Goal: Task Accomplishment & Management: Complete application form

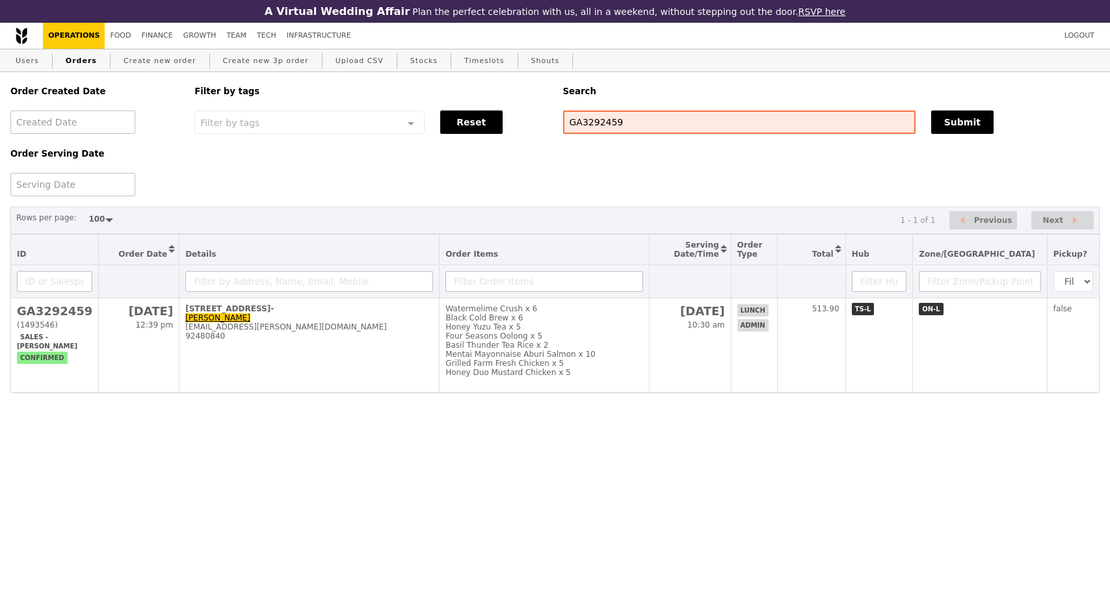
select select "100"
click at [23, 59] on link "Users" at bounding box center [27, 60] width 34 height 23
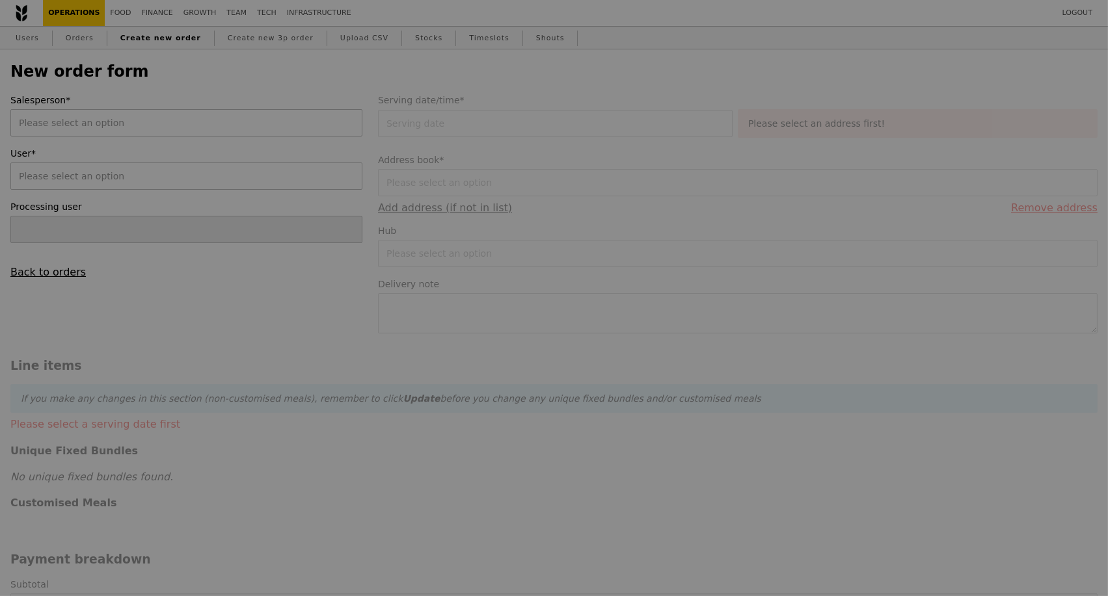
type input "[PERSON_NAME]"
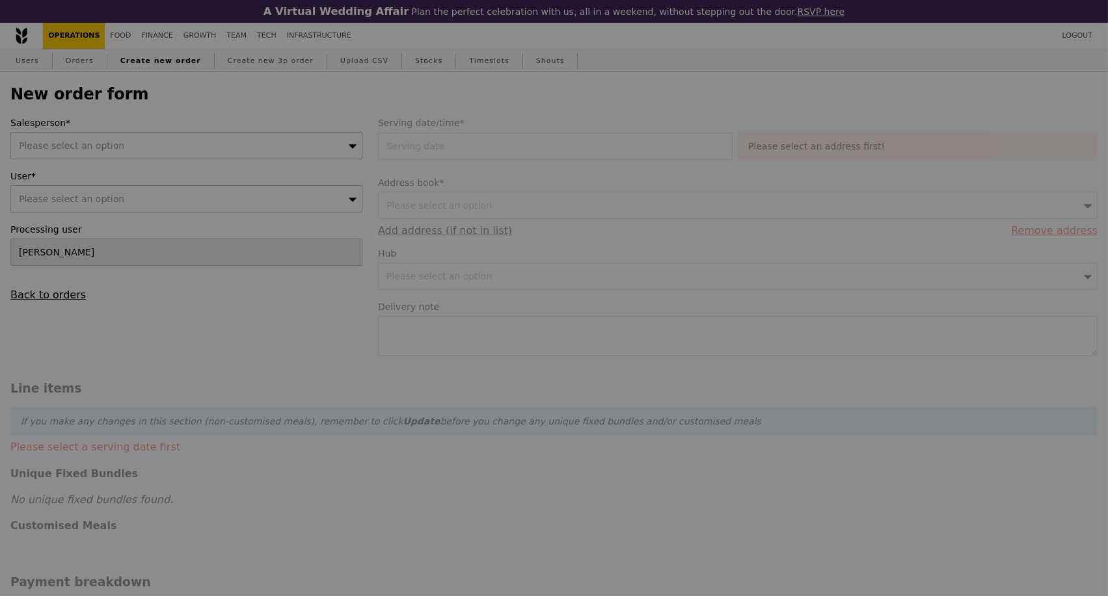
type input "Confirm"
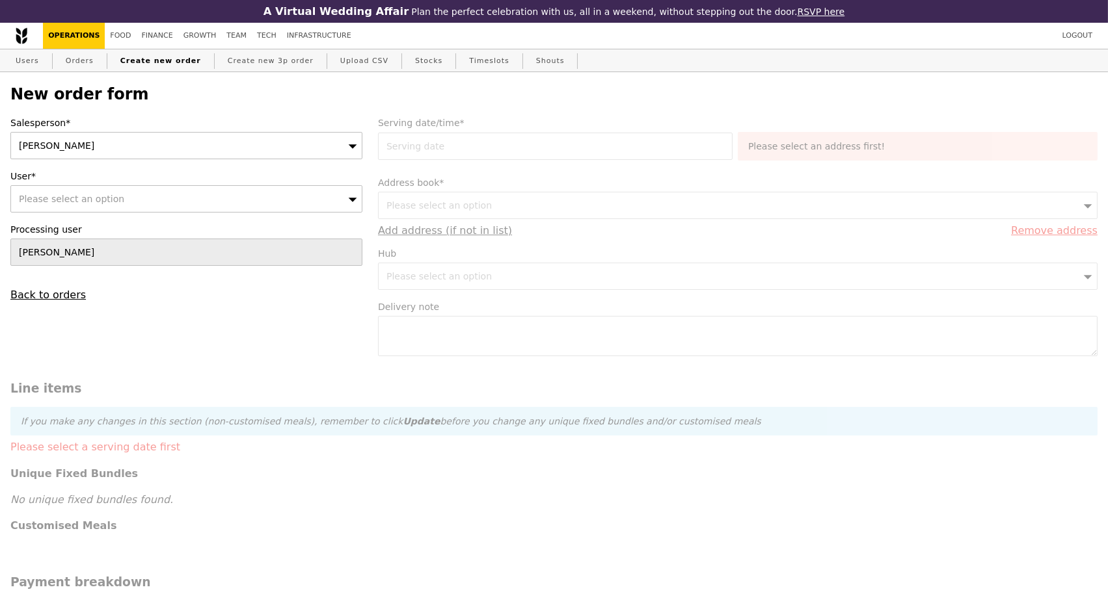
click at [328, 152] on div "[PERSON_NAME]" at bounding box center [186, 145] width 352 height 27
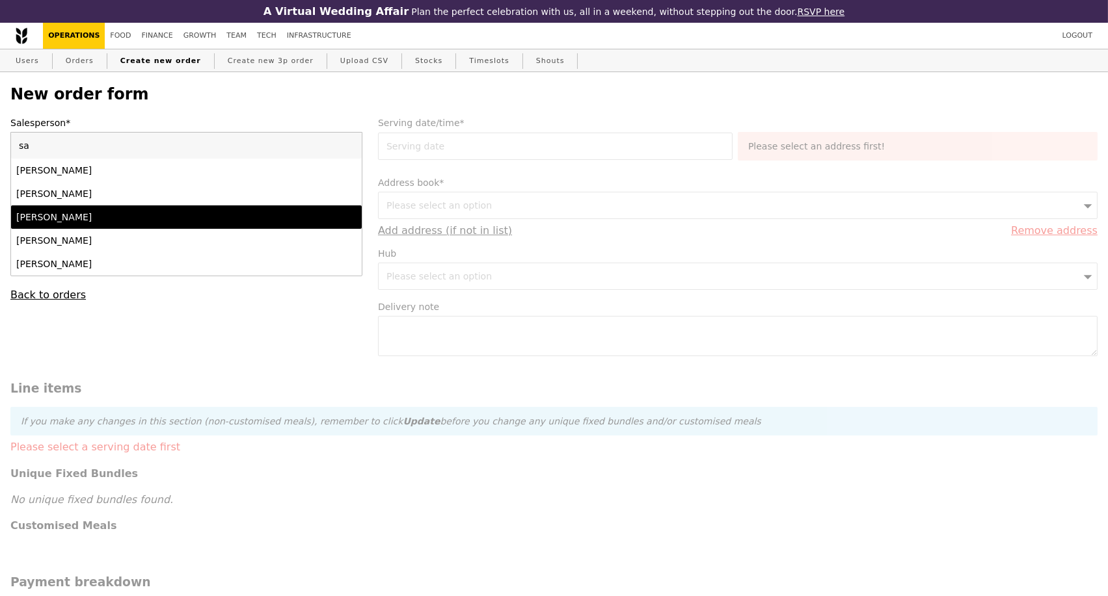
type input "sa"
click at [213, 229] on li "[PERSON_NAME]" at bounding box center [186, 217] width 351 height 23
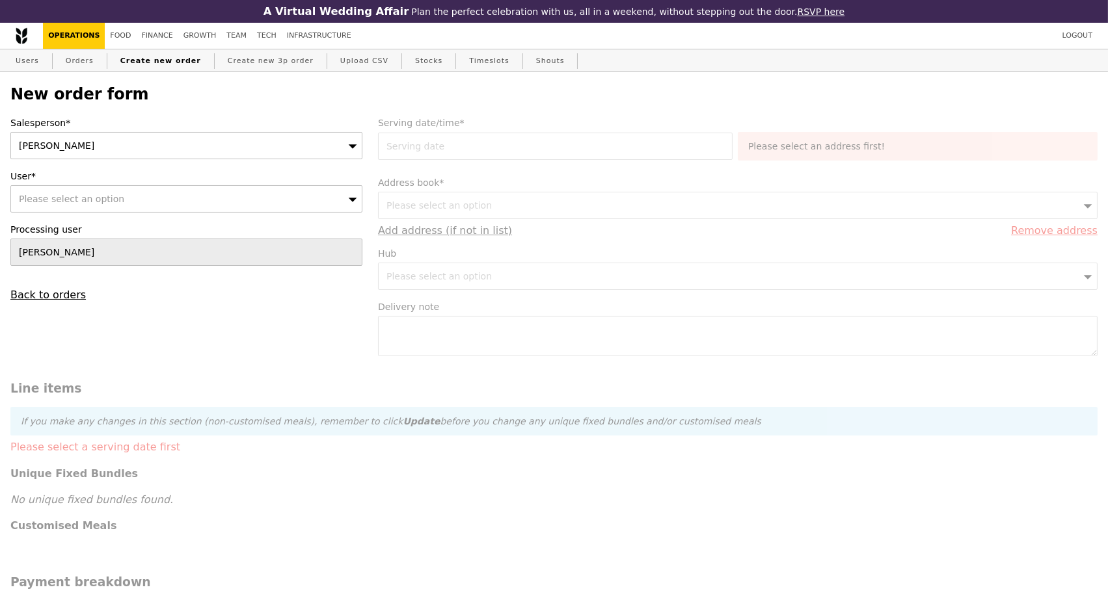
click at [143, 204] on div "Please select an option" at bounding box center [186, 198] width 352 height 27
type input "Confirm"
type input "[EMAIL_ADDRESS][DOMAIN_NAME]"
drag, startPoint x: 131, startPoint y: 206, endPoint x: 8, endPoint y: 209, distance: 123.6
click at [9, 209] on div "Salesperson* Samantha User* Please select an option xin-zhi.sin@takeda.com No r…" at bounding box center [187, 208] width 368 height 185
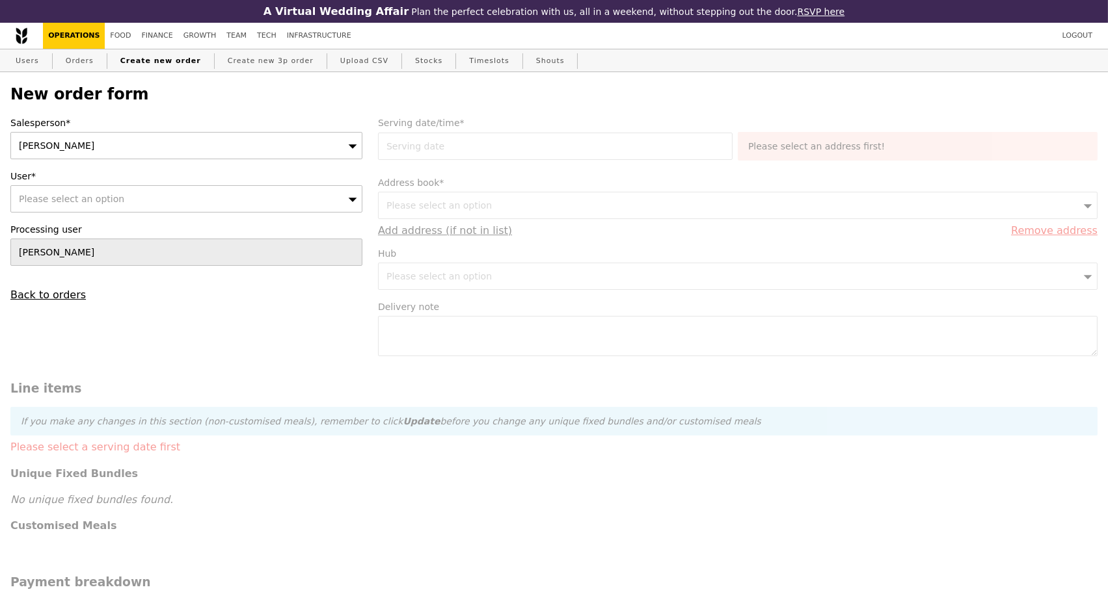
click at [41, 204] on span "Please select an option" at bounding box center [71, 199] width 105 height 10
click at [348, 202] on input "[EMAIL_ADDRESS][DOMAIN_NAME]" at bounding box center [186, 199] width 351 height 26
type input "Takeda Manufacturing Singapore Pte Ltd"
type input "Confirm"
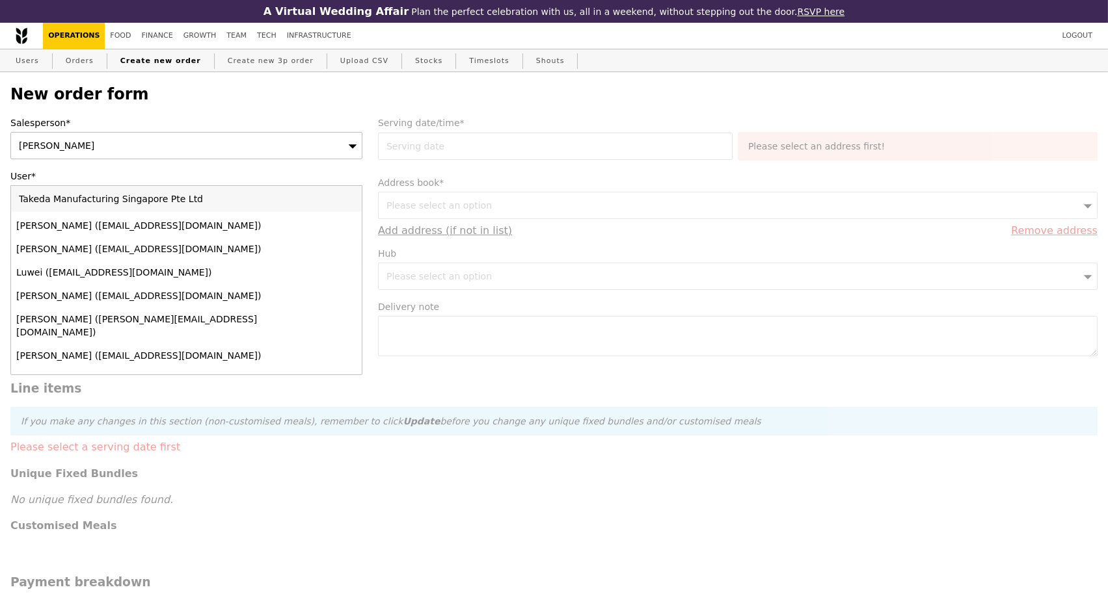
scroll to position [217, 0]
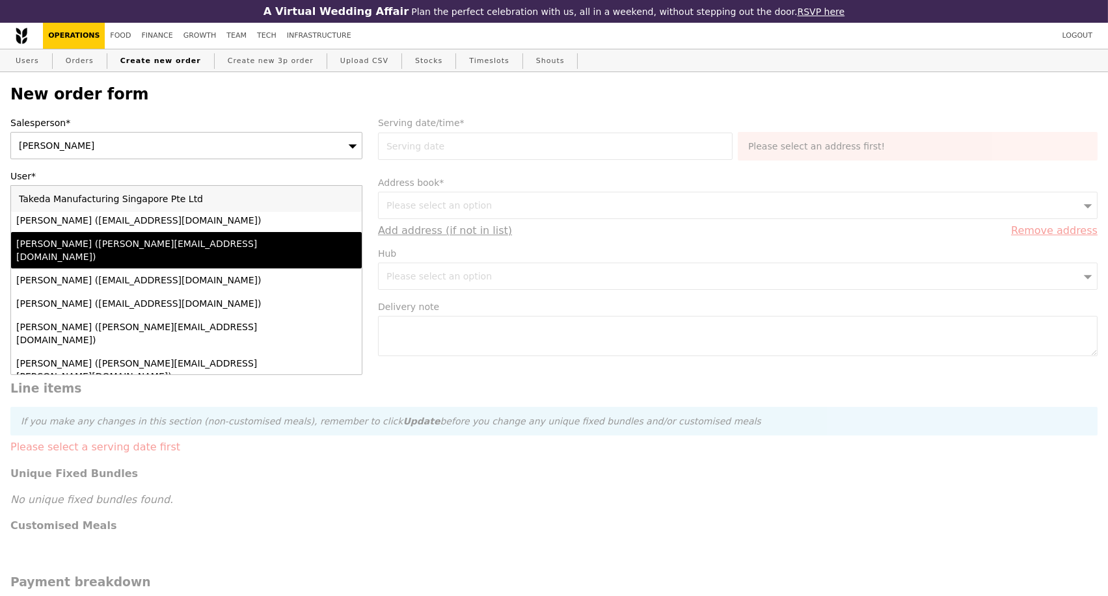
type input "Takeda Manufacturing Singapore Pte Ltd"
click at [349, 200] on input "Takeda Manufacturing Singapore Pte Ltd" at bounding box center [186, 199] width 351 height 26
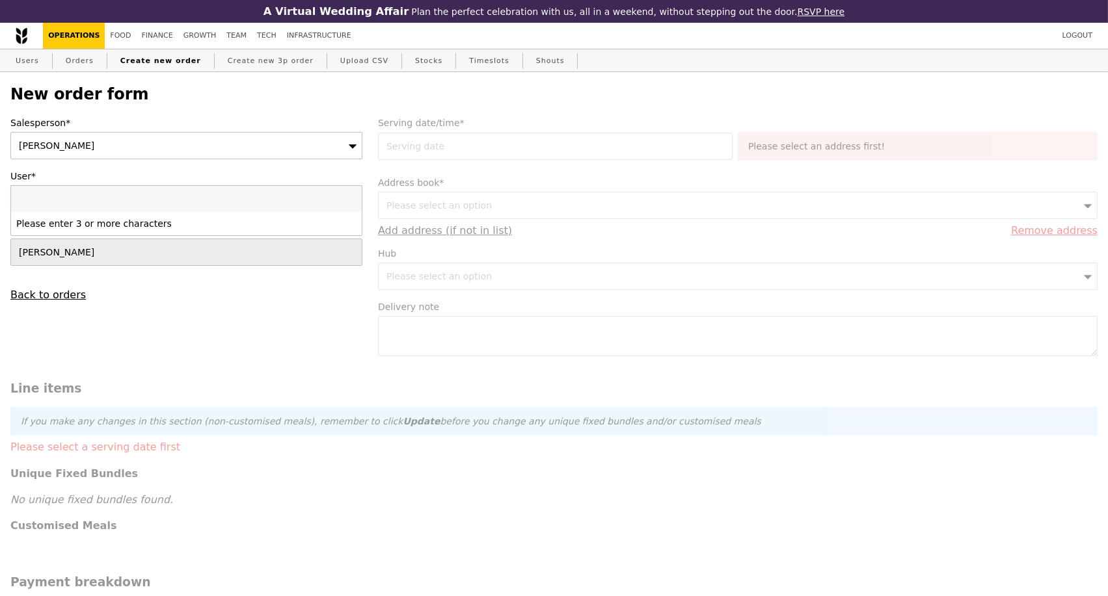
paste input "9815 5805"
type input "9815 5805"
type input "Confirm"
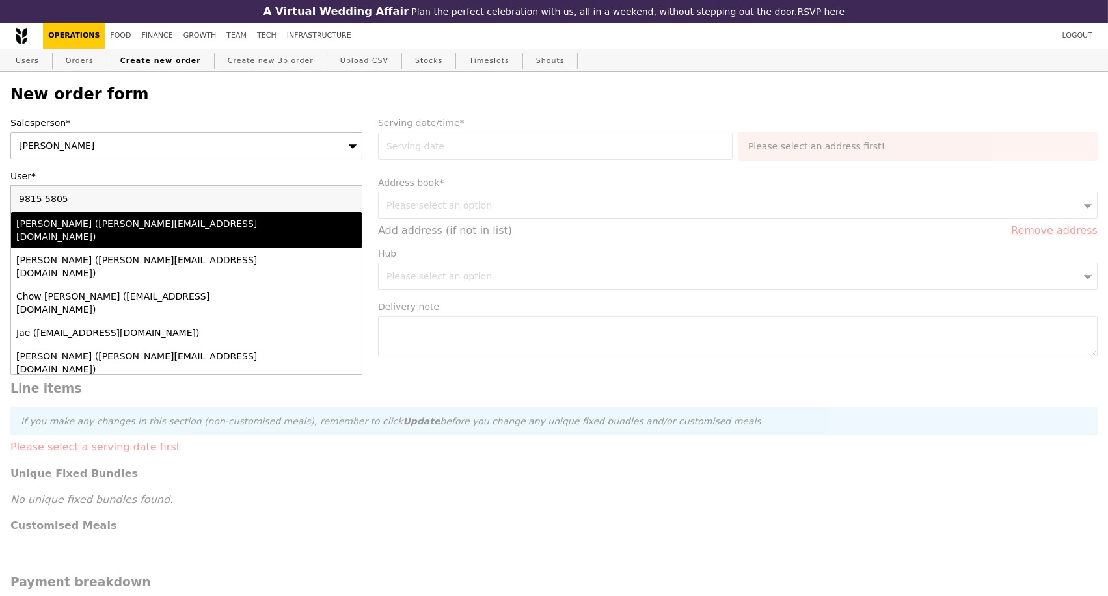
click at [41, 202] on input "9815 5805" at bounding box center [186, 199] width 351 height 26
type input "98155805"
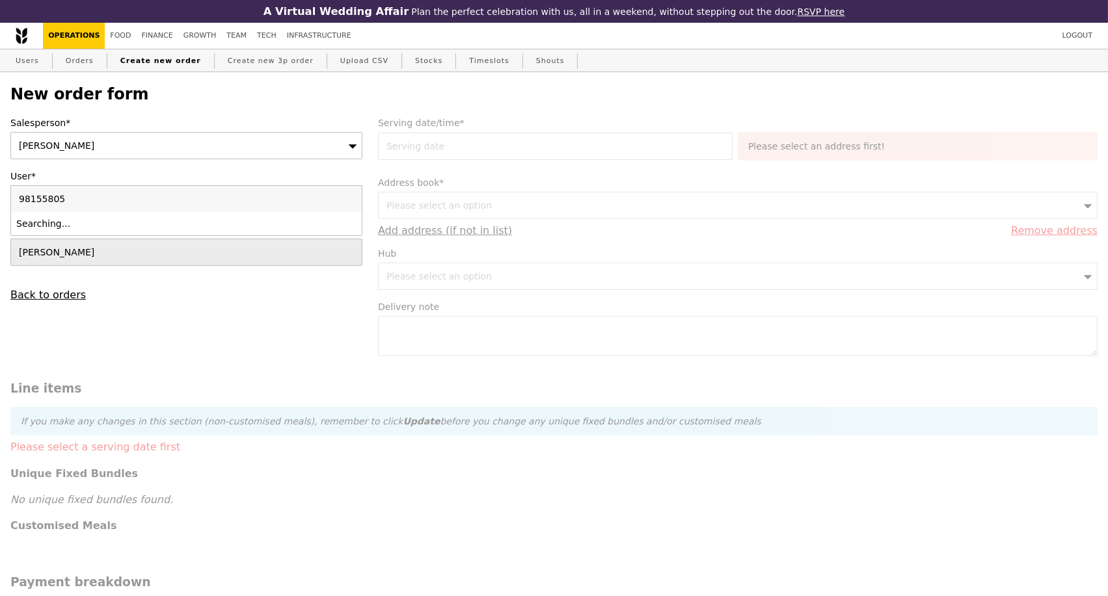
type input "Confirm"
click at [0, 215] on div "New order form Salesperson* Samantha User* Please select an option 98155805 No …" at bounding box center [554, 574] width 1108 height 1004
click at [20, 67] on link "Users" at bounding box center [27, 60] width 34 height 23
click at [347, 147] on div "Please select an option" at bounding box center [186, 145] width 352 height 27
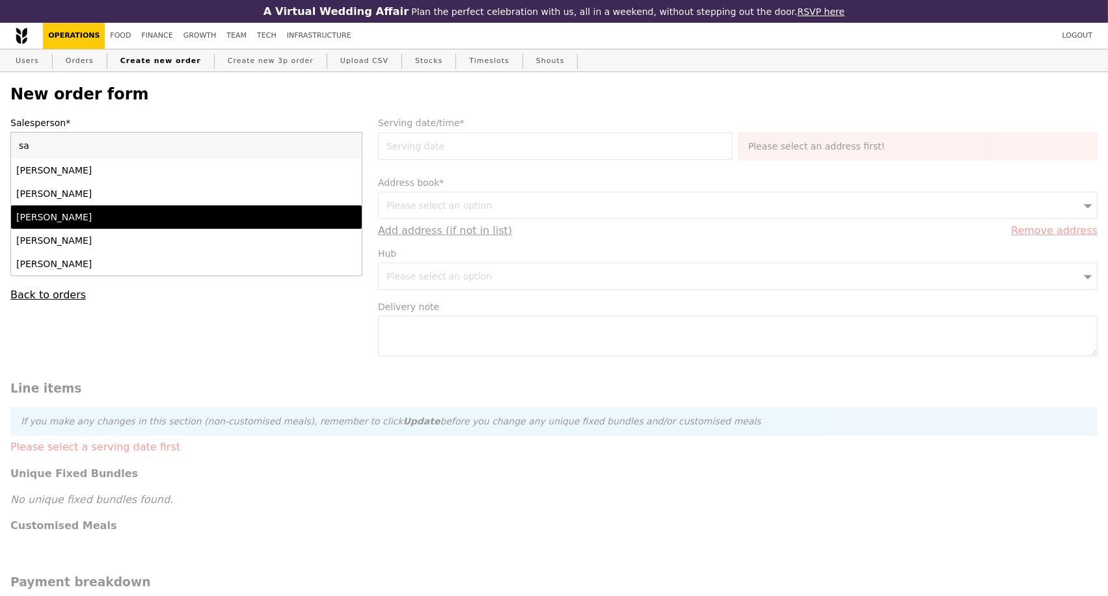
type input "sa"
click at [183, 222] on div "[PERSON_NAME]" at bounding box center [143, 217] width 255 height 13
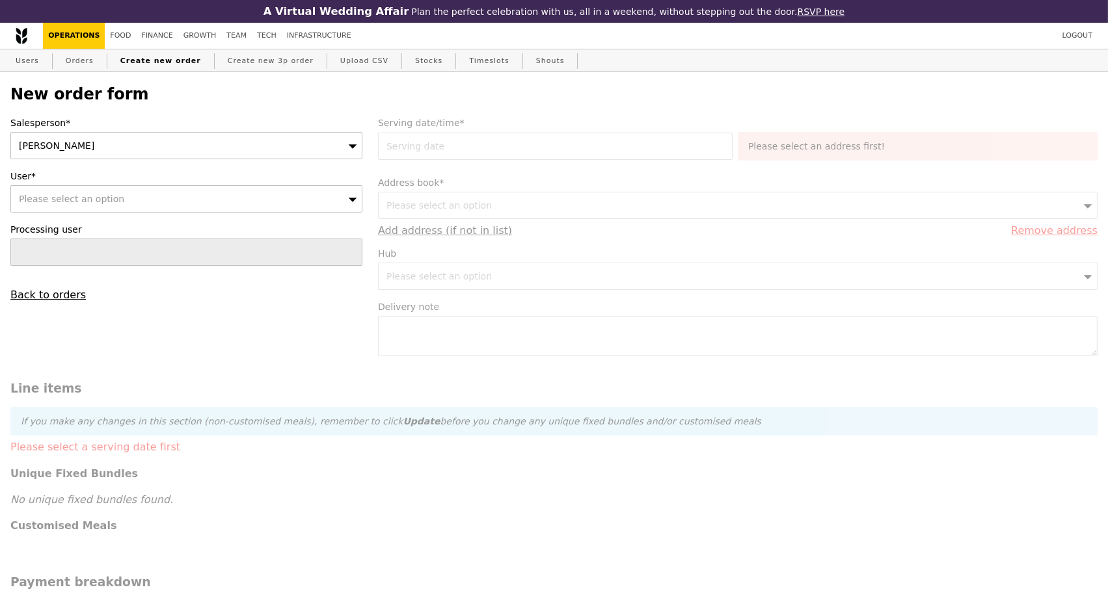
click at [184, 199] on div "Please select an option" at bounding box center [186, 198] width 352 height 27
type input "[EMAIL_ADDRESS][DOMAIN_NAME]"
type input "Confirm"
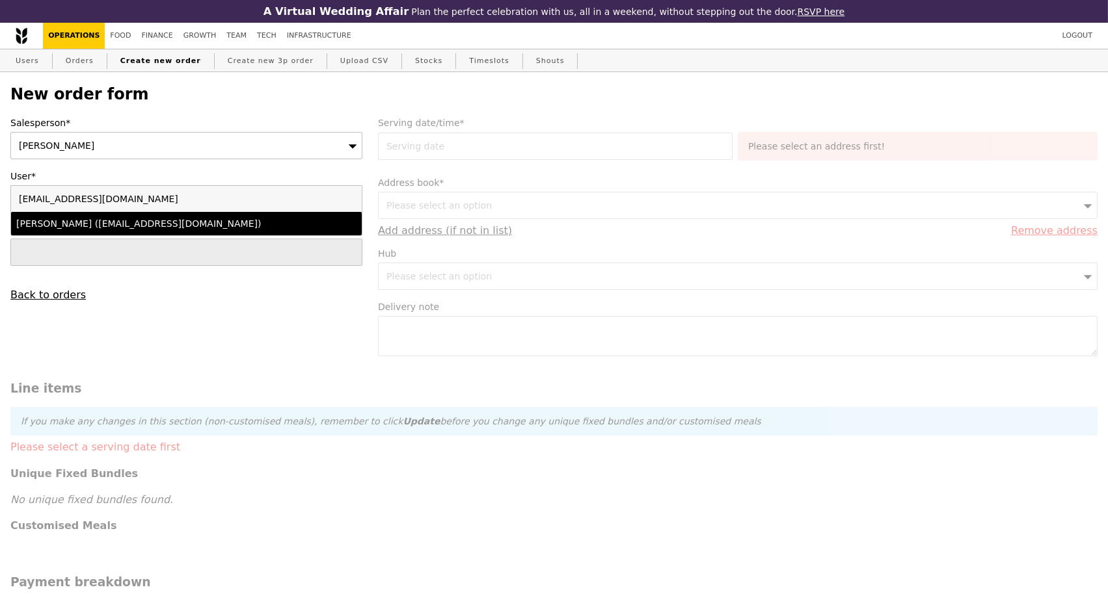
type input "[EMAIL_ADDRESS][DOMAIN_NAME]"
click at [184, 230] on div "[PERSON_NAME] ([EMAIL_ADDRESS][DOMAIN_NAME])" at bounding box center [143, 223] width 255 height 13
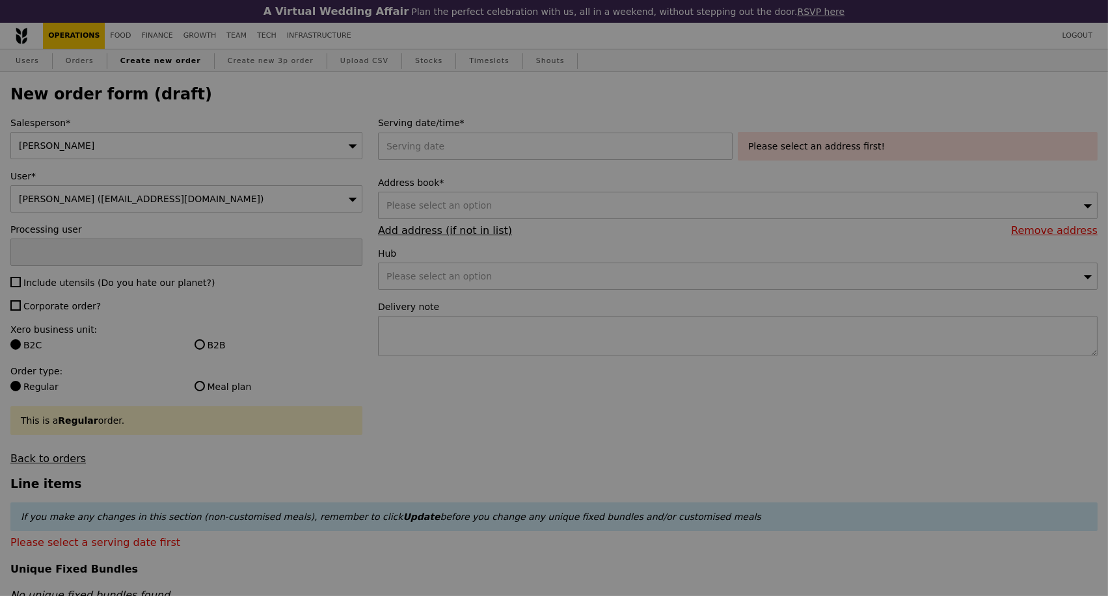
type input "Confirm"
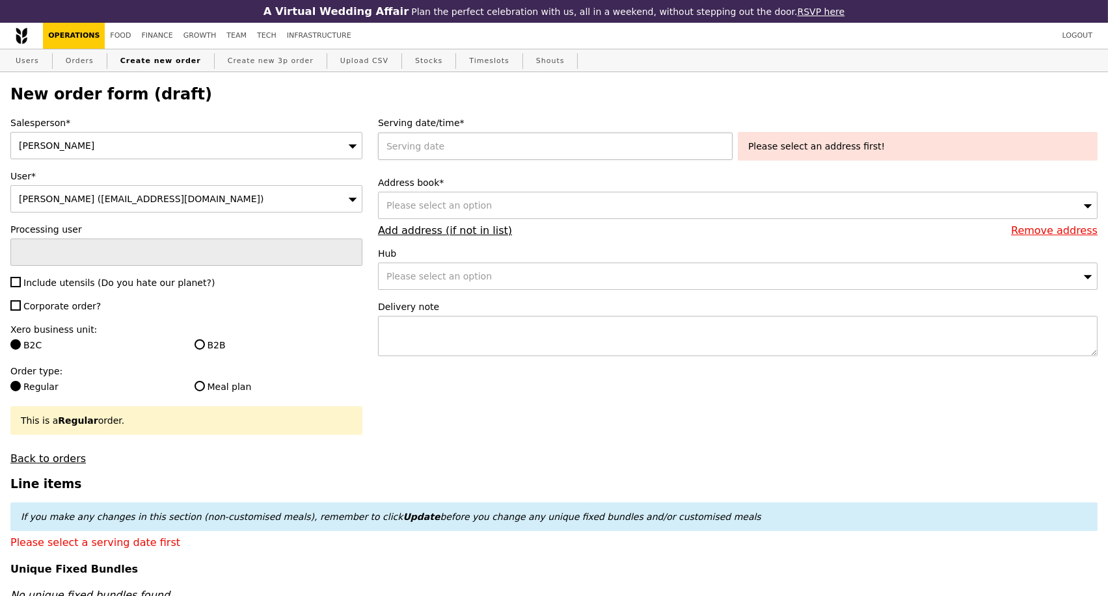
click at [661, 152] on div at bounding box center [558, 146] width 360 height 27
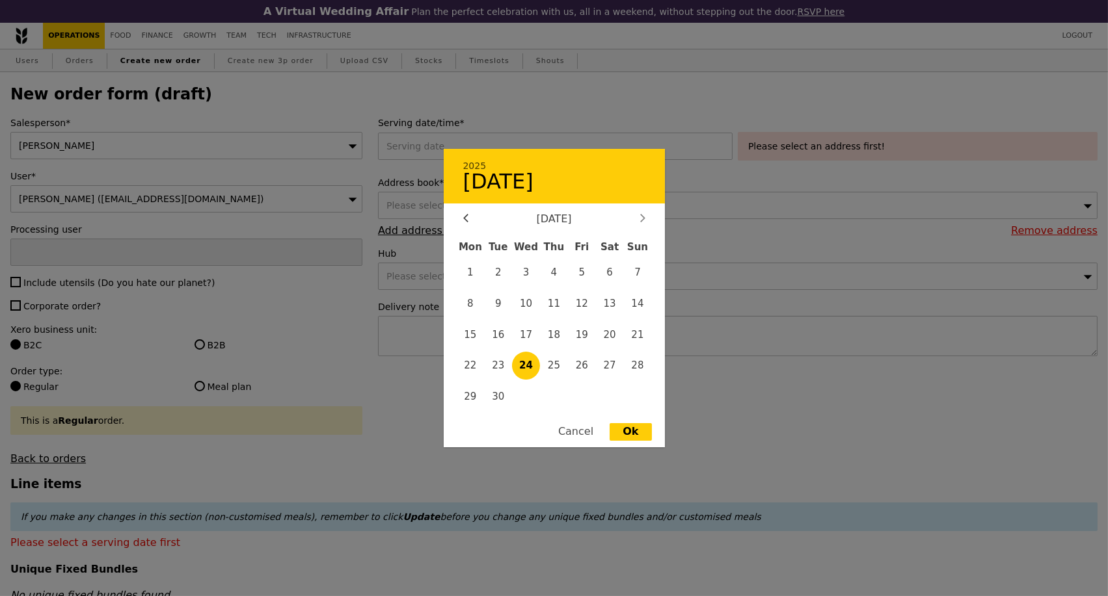
click at [637, 222] on div at bounding box center [643, 219] width 12 height 12
click at [578, 273] on span "3" at bounding box center [582, 273] width 28 height 28
type input "[DATE]"
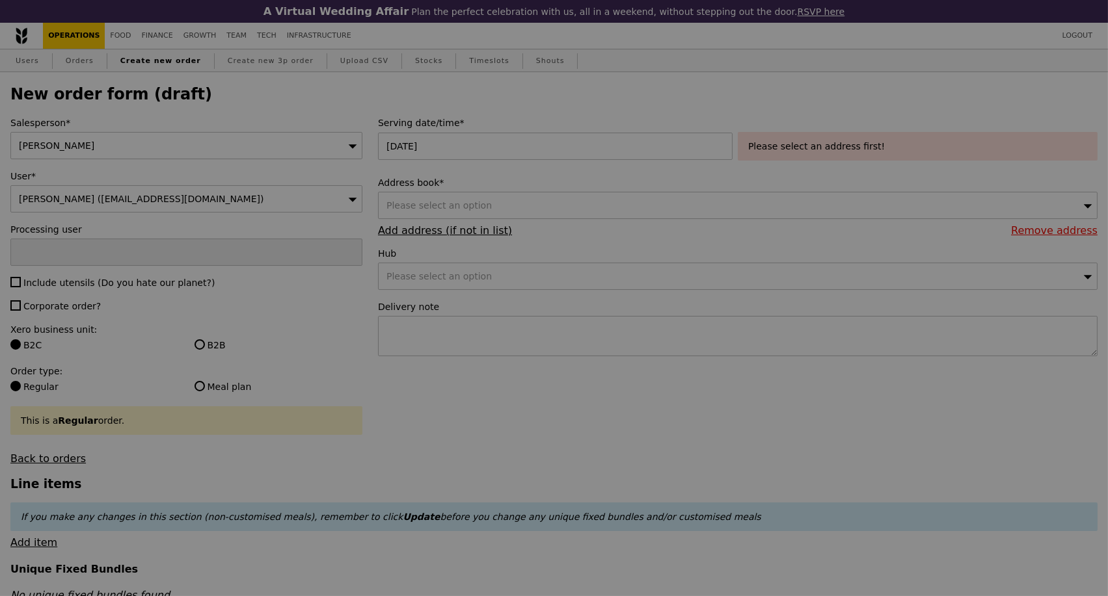
type input "Confirm"
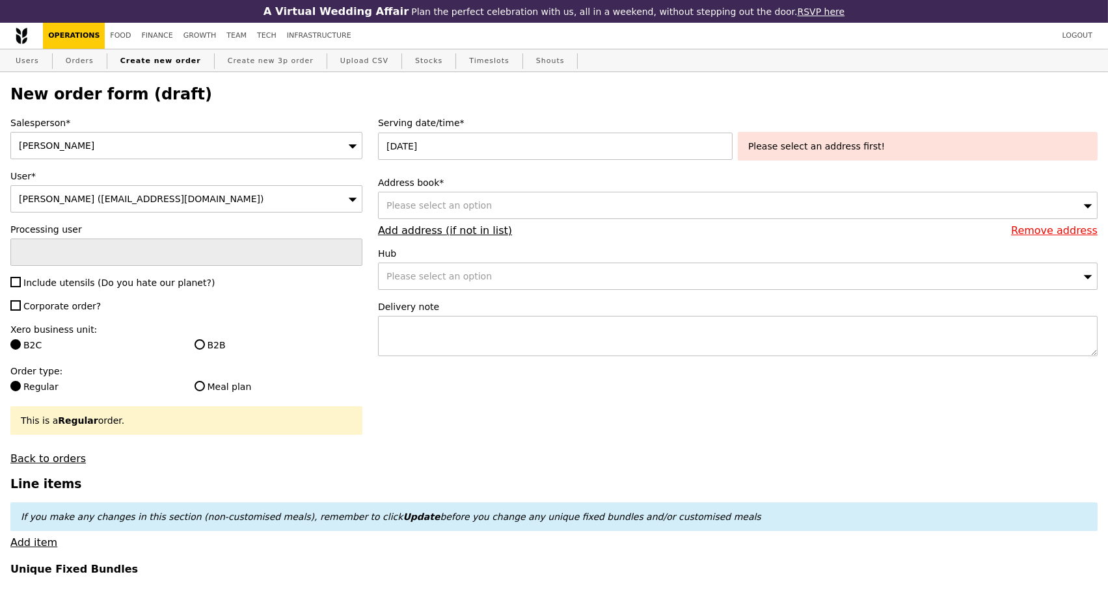
click at [452, 208] on span "Please select an option" at bounding box center [438, 205] width 105 height 10
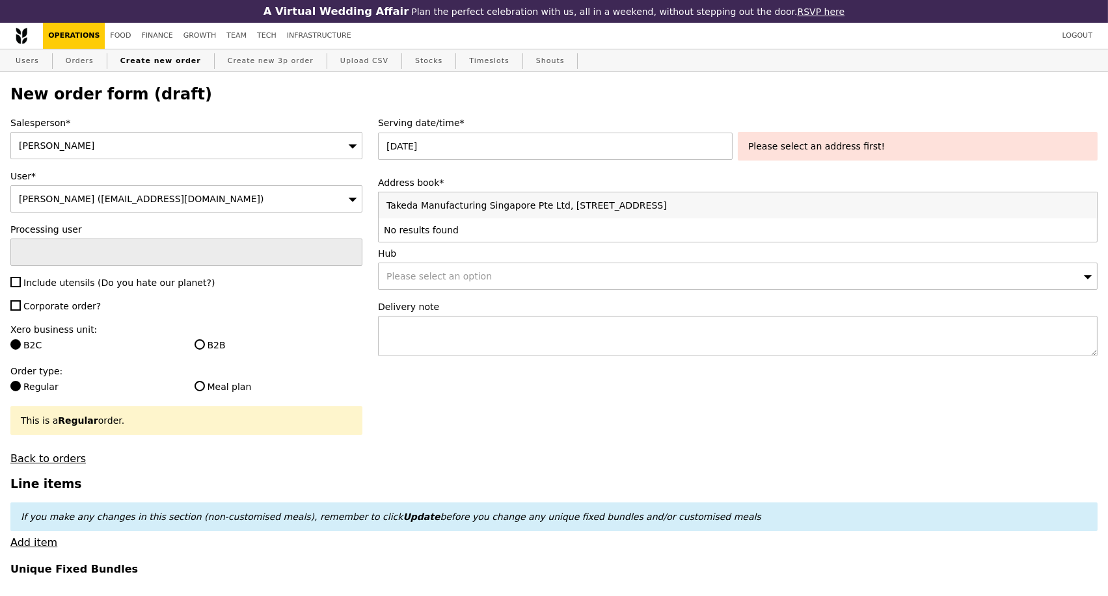
type input "Takeda Manufacturing Singapore Pte Ltd, [STREET_ADDRESS]"
click at [1084, 210] on input "Takeda Manufacturing Singapore Pte Ltd, [STREET_ADDRESS]" at bounding box center [738, 206] width 718 height 26
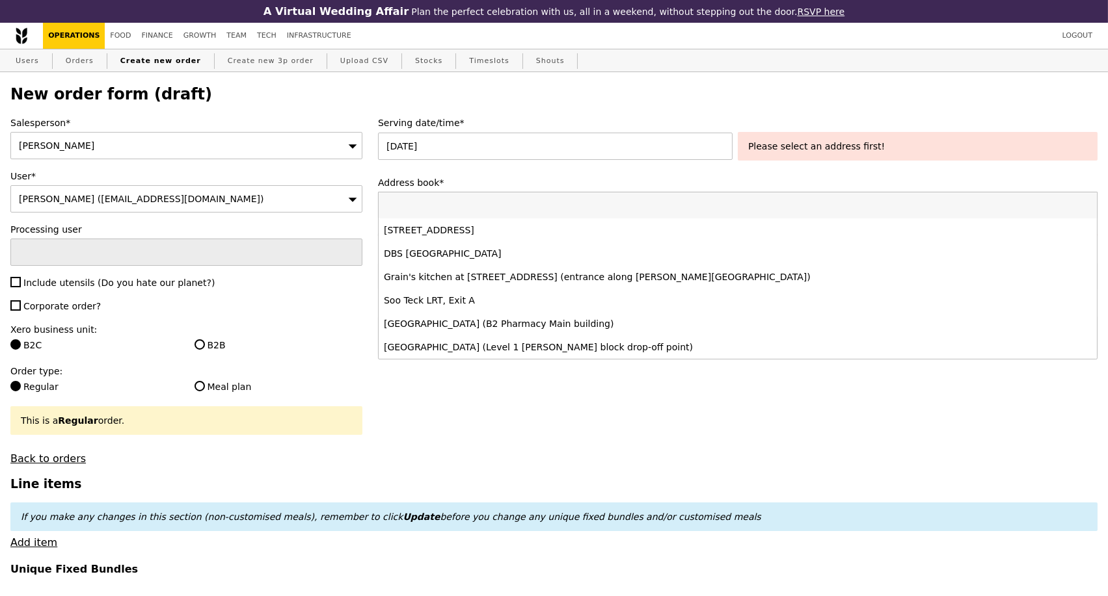
paste input "737779"
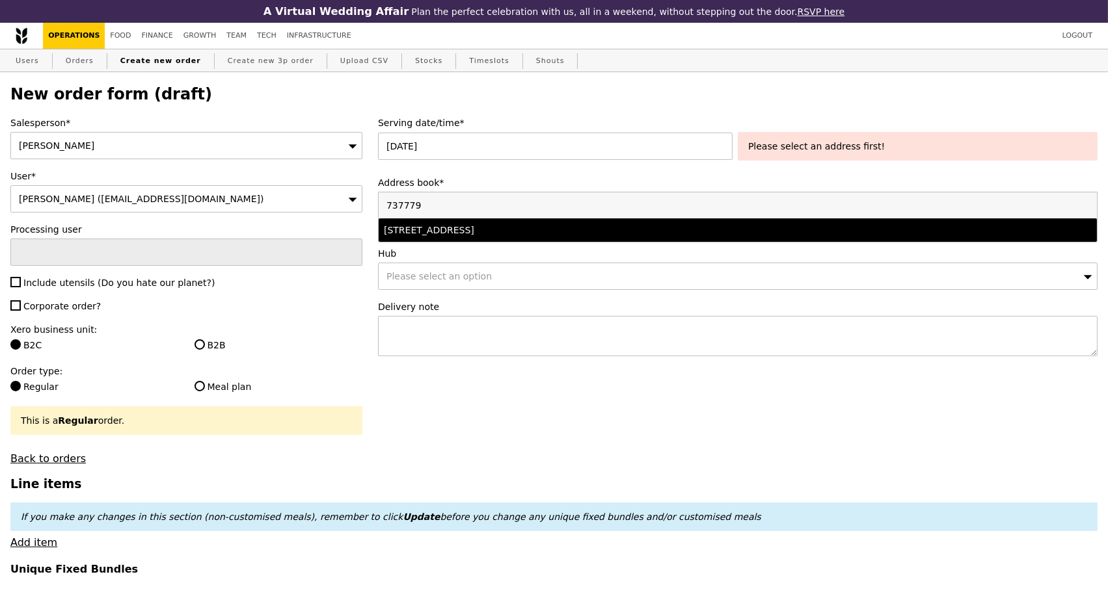
type input "737779"
click at [613, 236] on div "[STREET_ADDRESS]" at bounding box center [649, 230] width 531 height 13
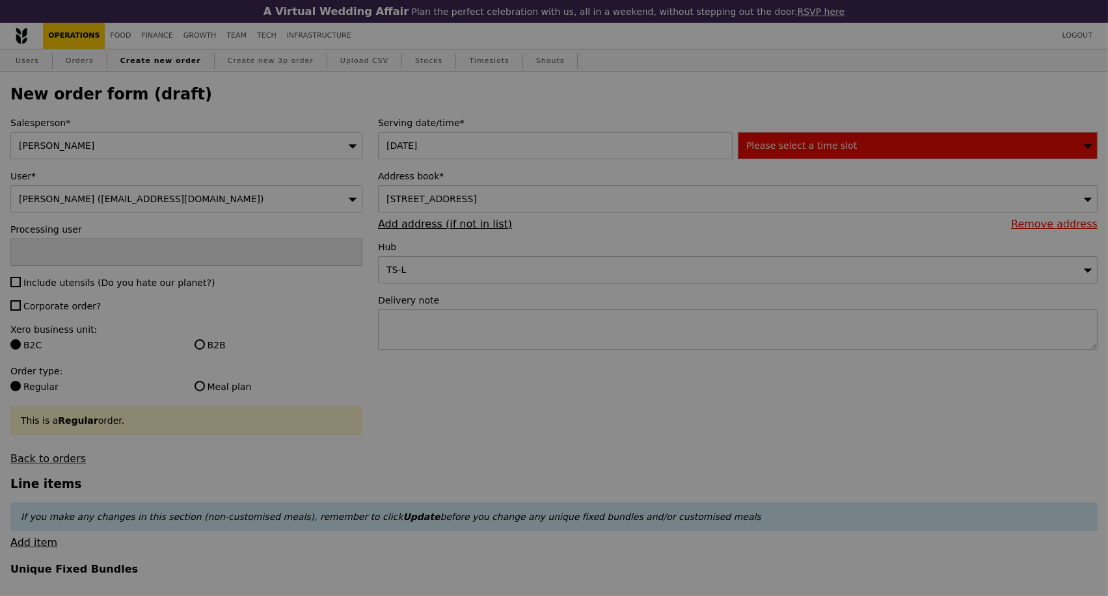
type input "Confirm"
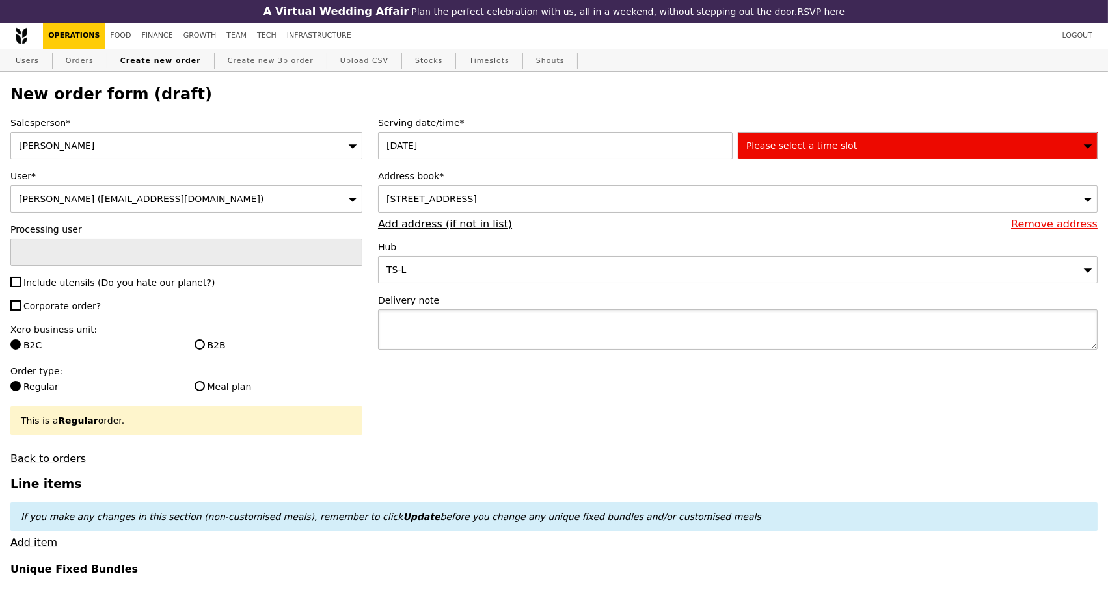
click at [506, 332] on textarea at bounding box center [737, 330] width 719 height 40
paste textarea "Delivery address: Takeda Manufacturing Singapore Pte Ltd, [STREET_ADDRESS]"
type textarea "Delivery address: Takeda Manufacturing Singapore Pte Ltd, [STREET_ADDRESS]"
type input "Confirm"
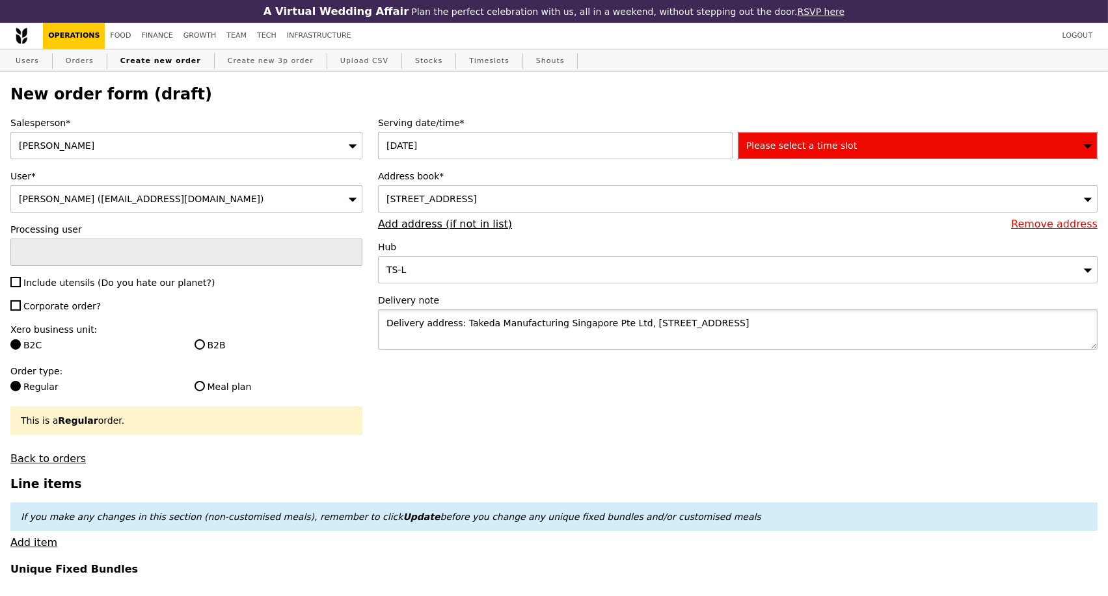
paste textarea "Contact person: [PERSON_NAME], 98281461"
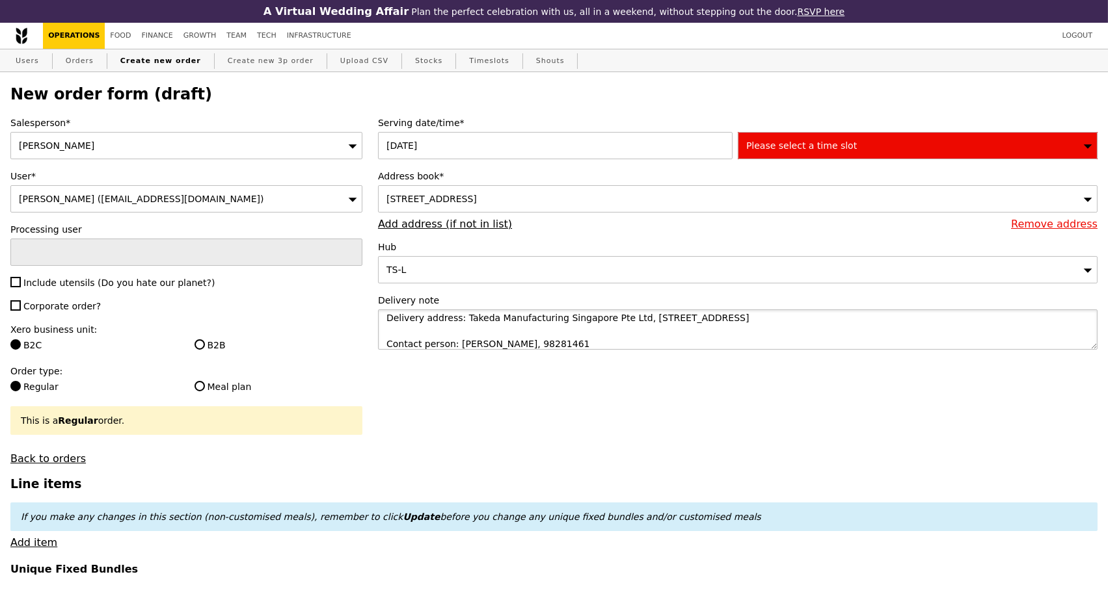
scroll to position [72, 0]
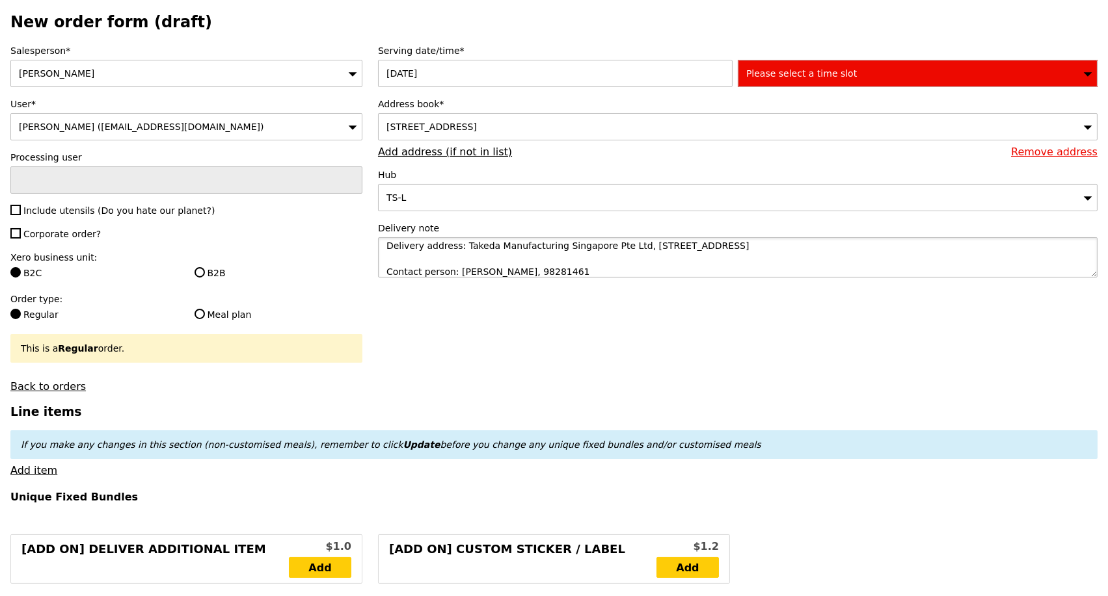
type textarea "Delivery address: Takeda Manufacturing Singapore Pte Ltd, [STREET_ADDRESS] Cont…"
click at [884, 83] on div "Please select a time slot" at bounding box center [918, 73] width 360 height 27
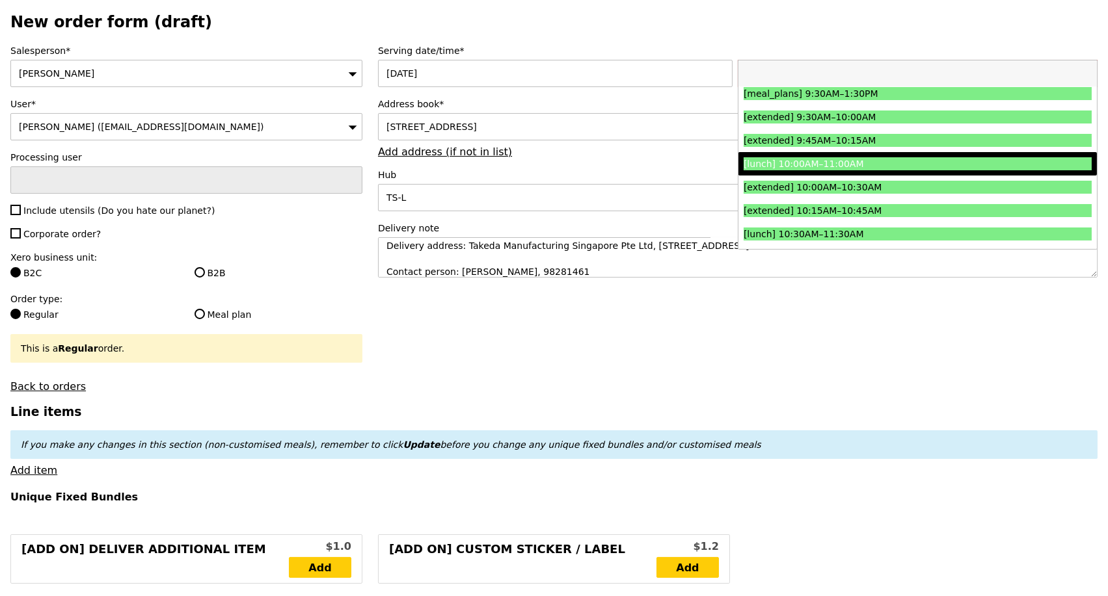
scroll to position [217, 0]
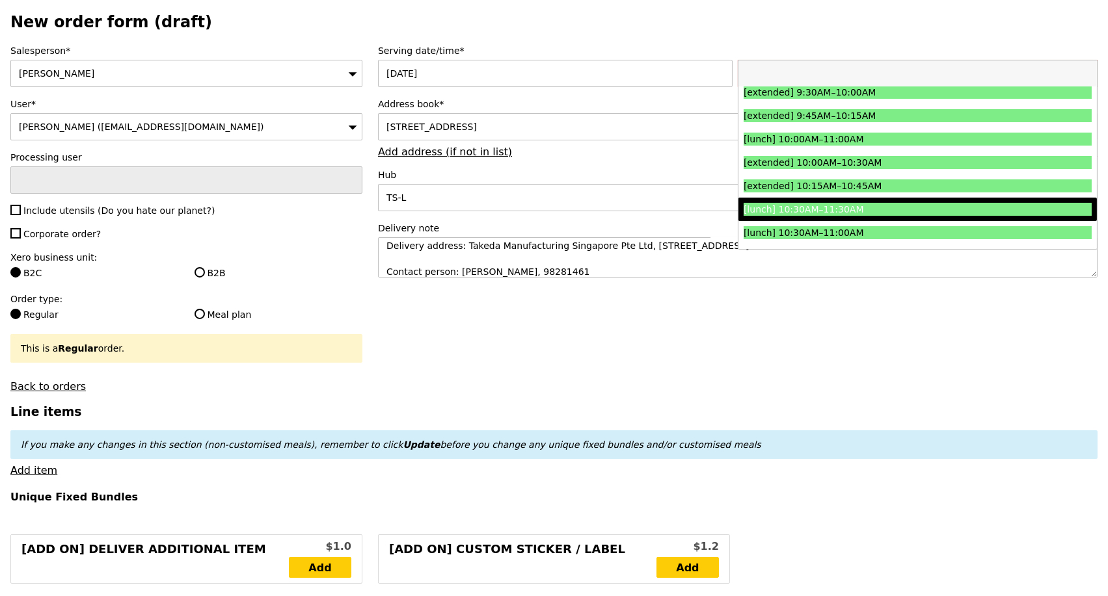
click at [879, 215] on div "[lunch] 10:30AM–11:30AM" at bounding box center [873, 209] width 261 height 13
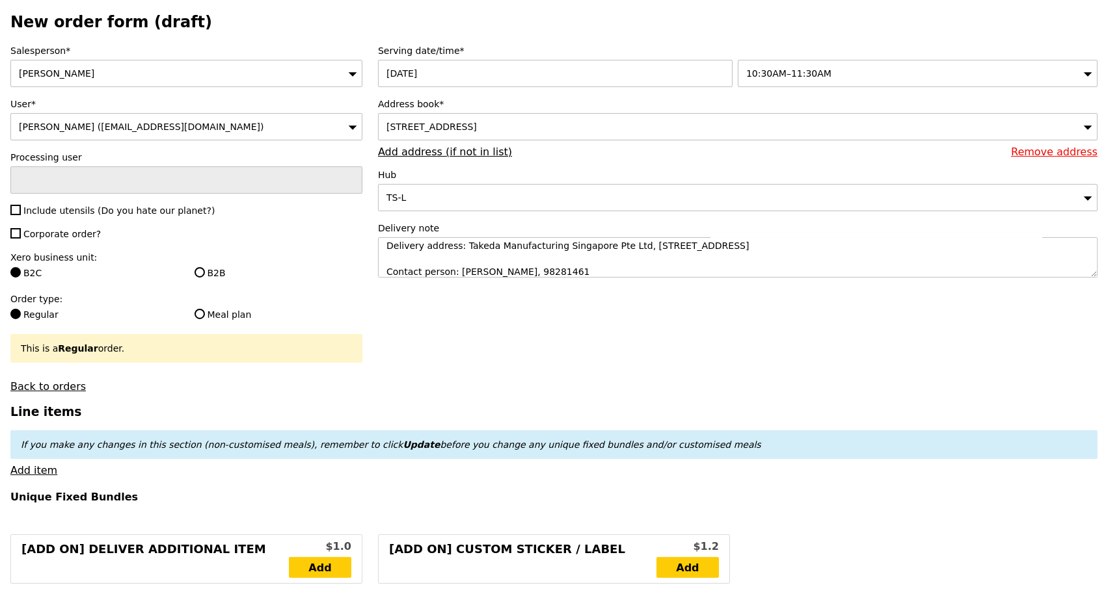
type input "Confirm"
click at [14, 213] on input "Include utensils (Do you hate our planet?)" at bounding box center [15, 210] width 10 height 10
checkbox input "true"
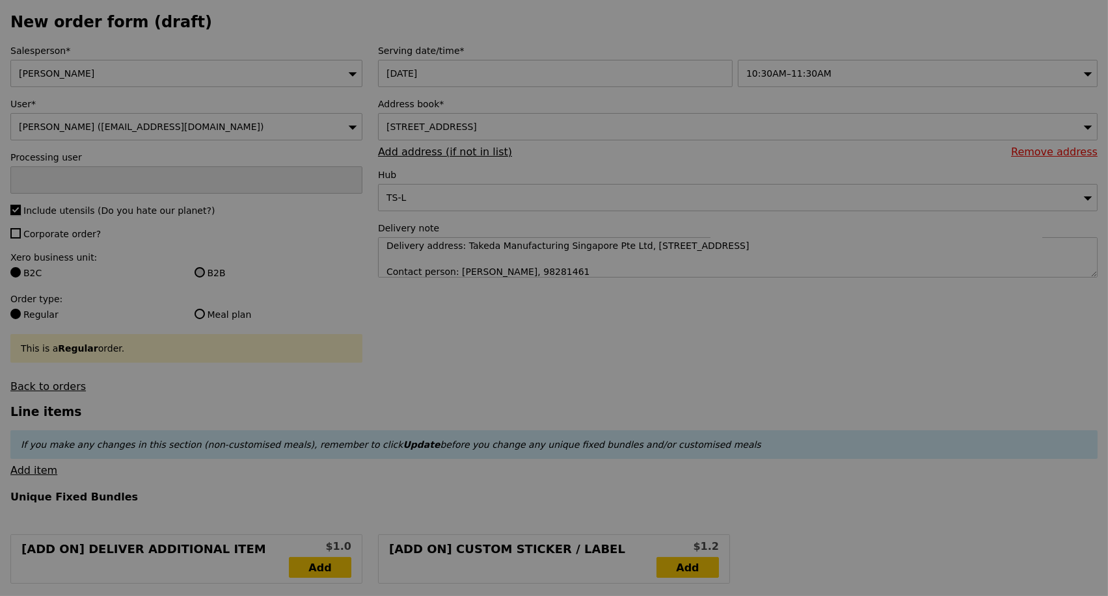
type input "Confirm"
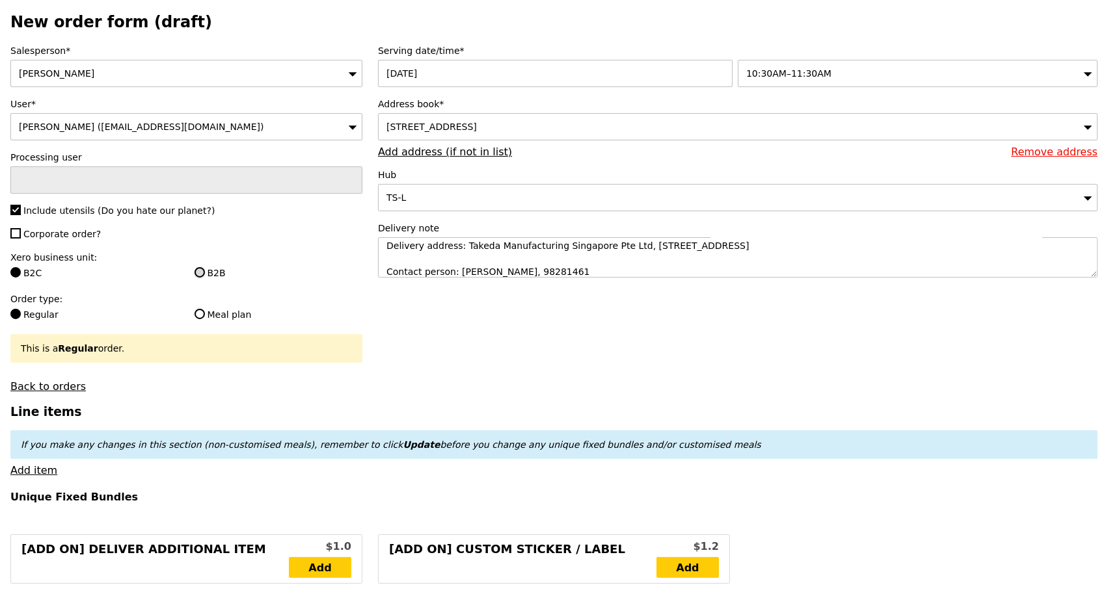
click at [197, 276] on input "B2B" at bounding box center [199, 272] width 10 height 10
radio input "true"
type input "Loading..."
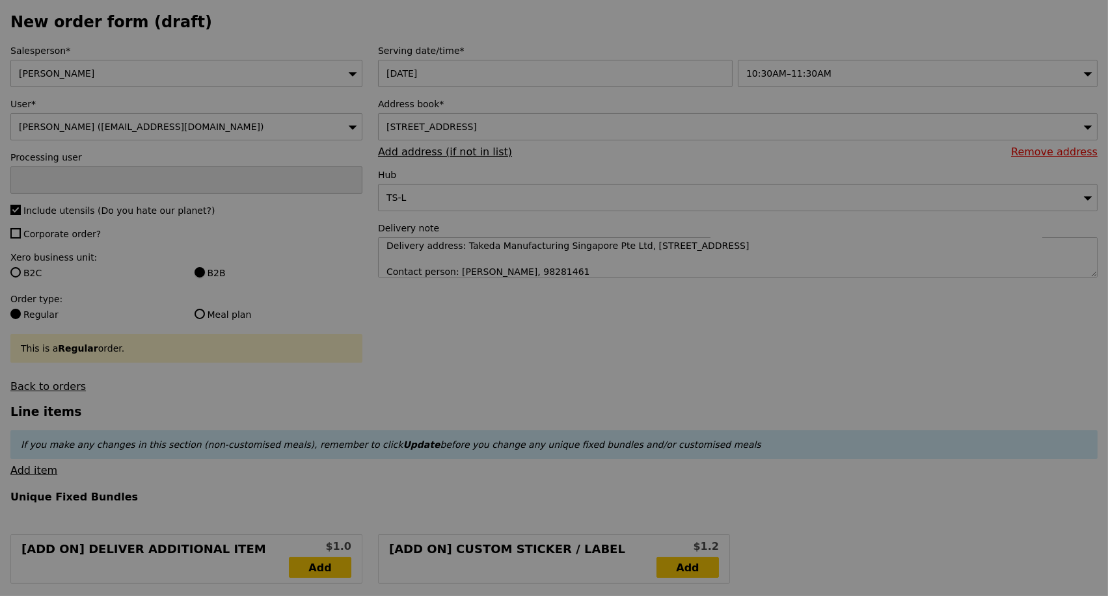
type input "13.76"
type input "15.00"
type input "Confirm"
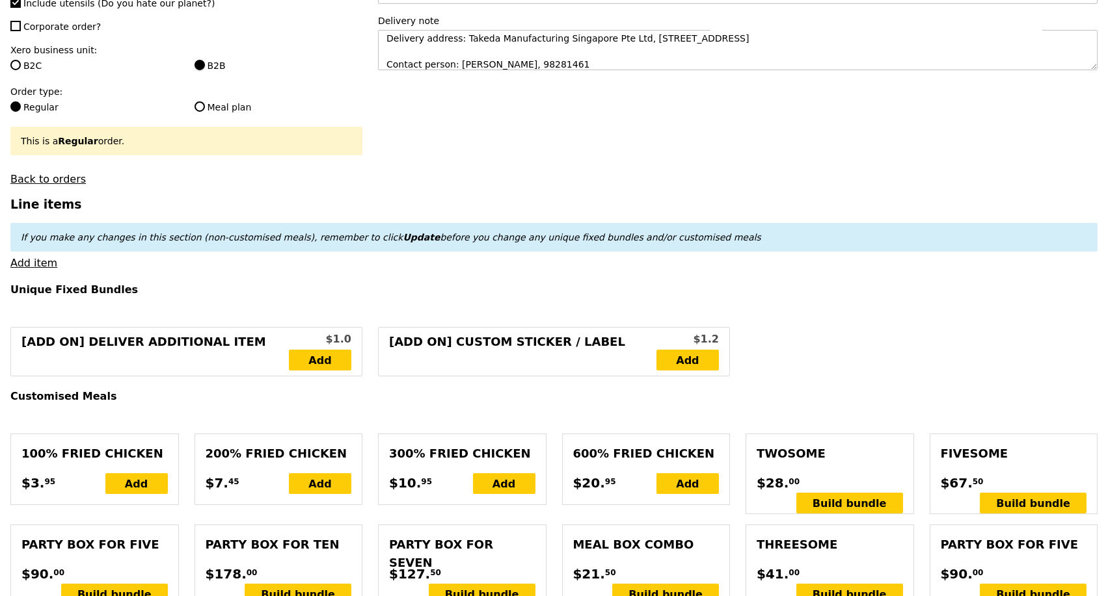
scroll to position [289, 0]
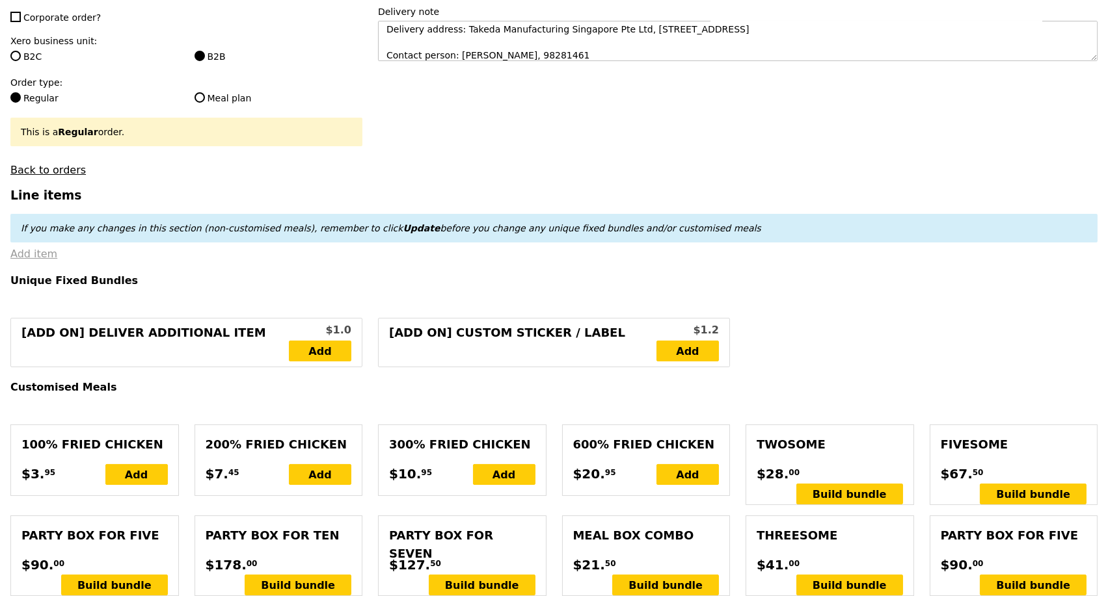
click at [26, 260] on link "Add item" at bounding box center [33, 254] width 47 height 12
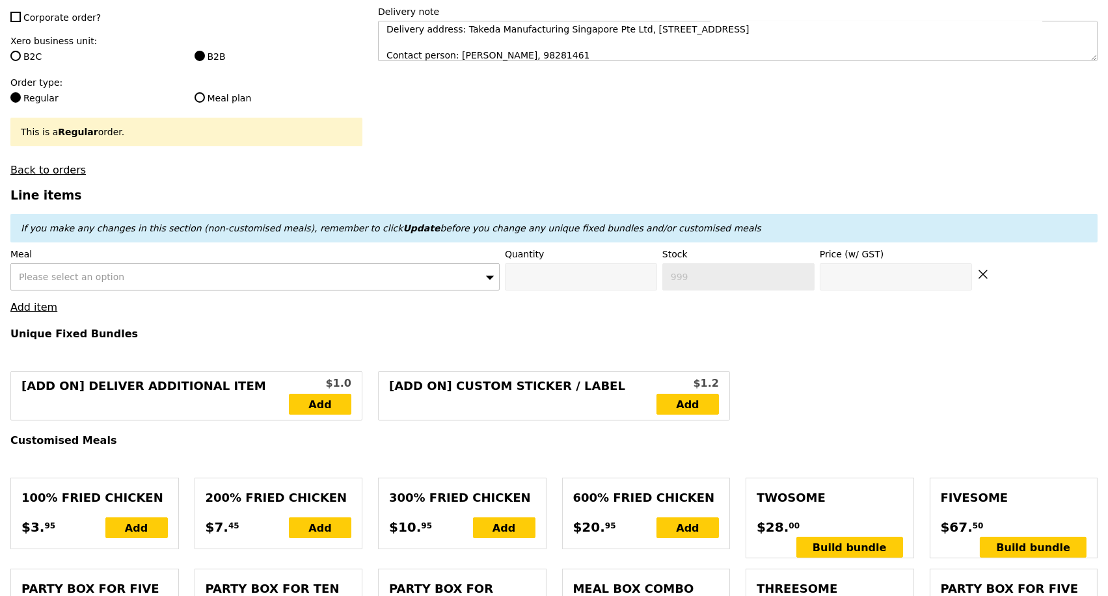
click at [226, 275] on div "Please select an option" at bounding box center [254, 276] width 489 height 27
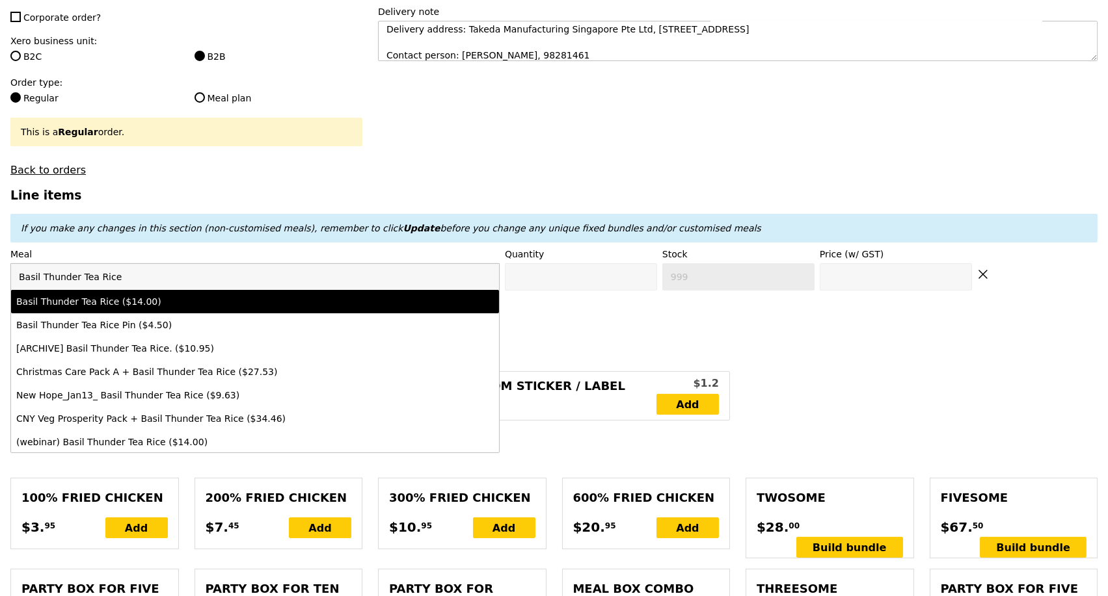
type input "Basil Thunder Tea Rice"
click at [157, 308] on div "Basil Thunder Tea Rice ($14.00)" at bounding box center [195, 301] width 358 height 13
type input "Confirm anyway"
type input "0"
type input "499"
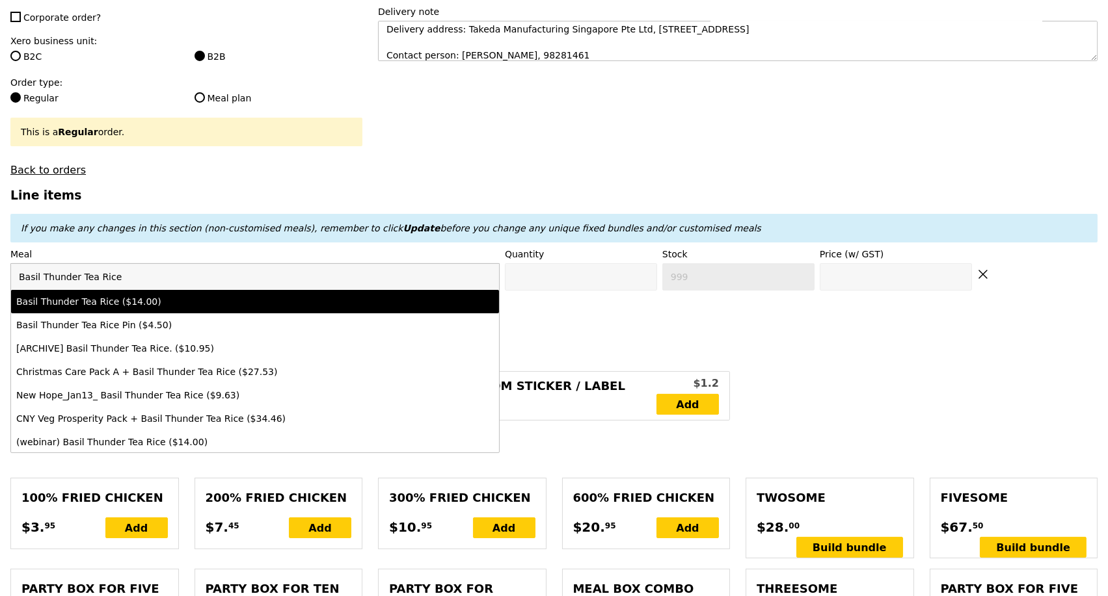
type input "14.0"
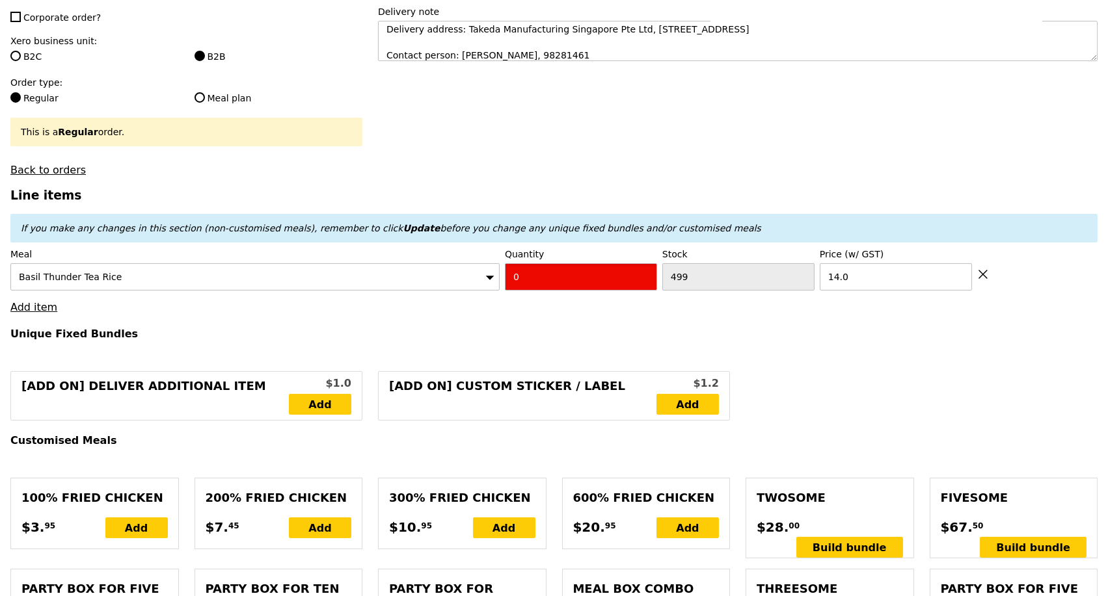
click at [528, 284] on input "0" at bounding box center [581, 276] width 152 height 27
type input "Confirm"
type input "4"
type input "Loading..."
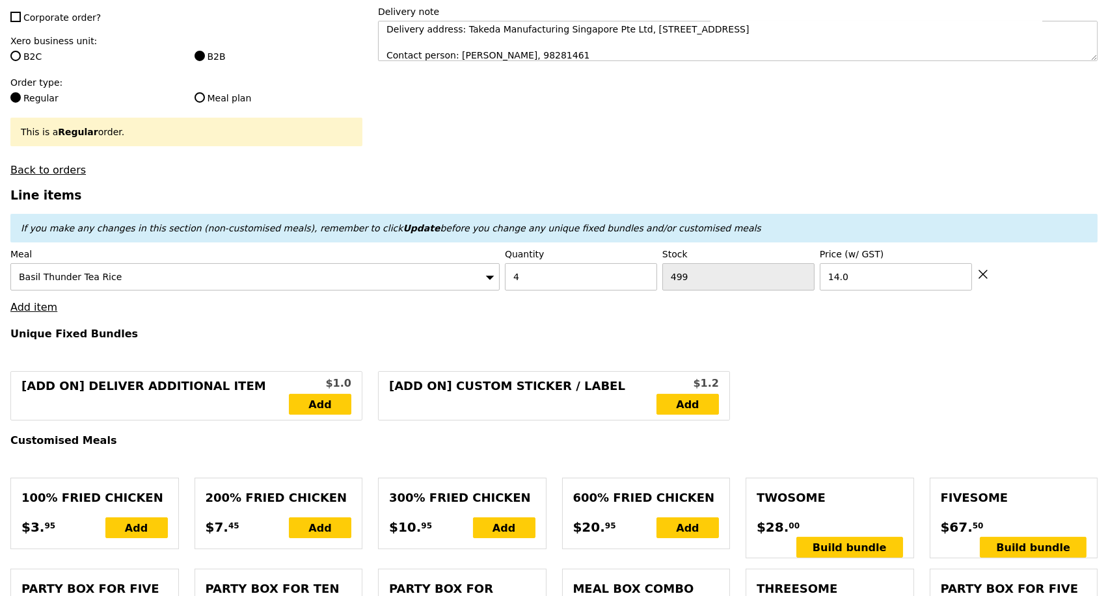
type input "56.00"
type input "71.00"
type input "Confirm"
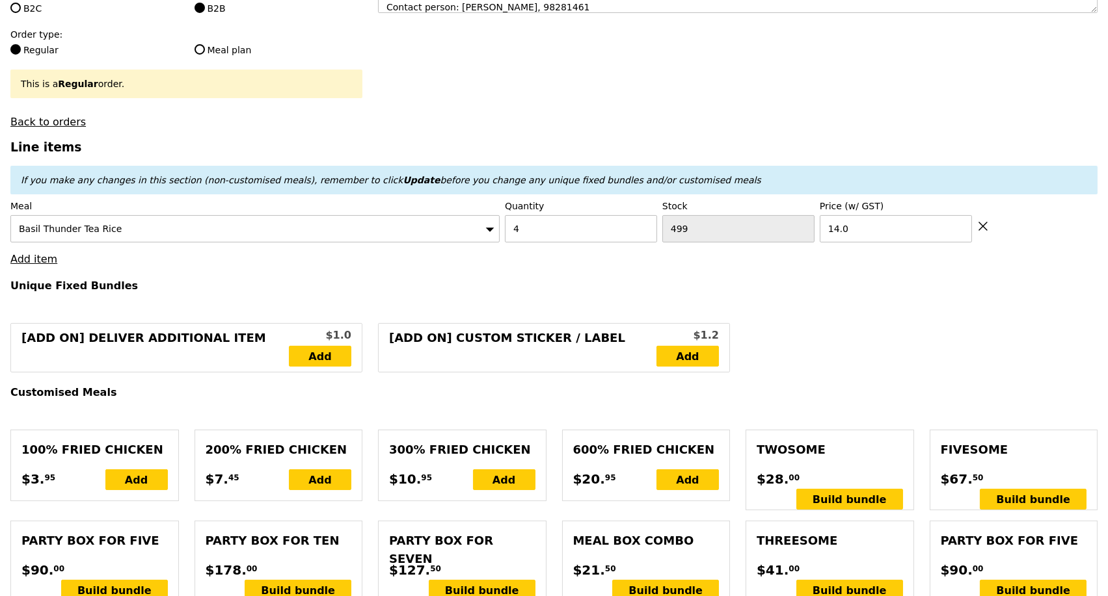
scroll to position [361, 0]
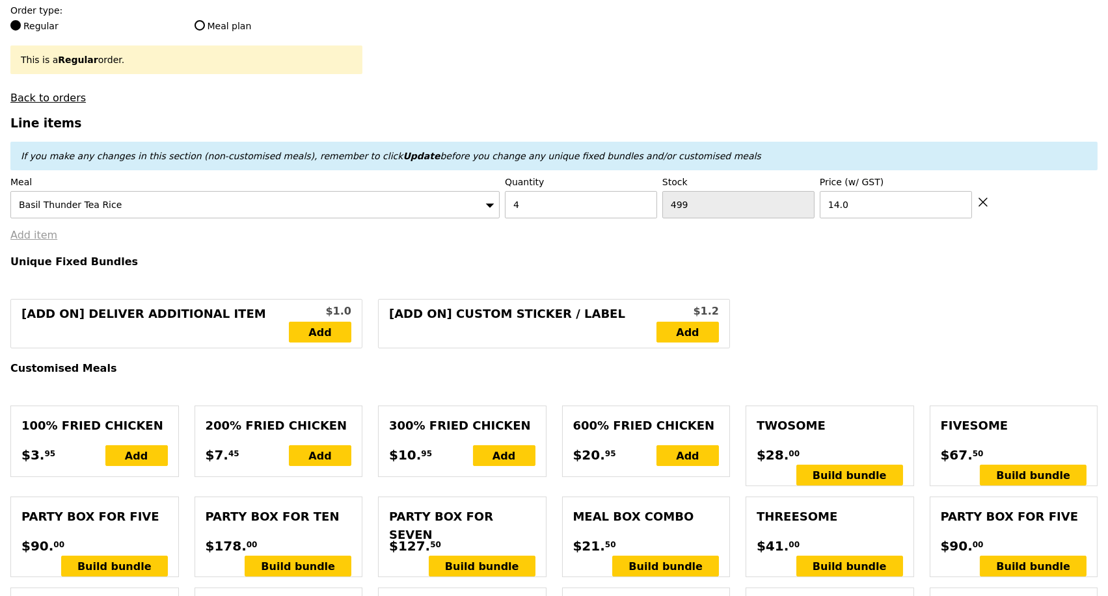
click at [18, 241] on link "Add item" at bounding box center [33, 235] width 47 height 12
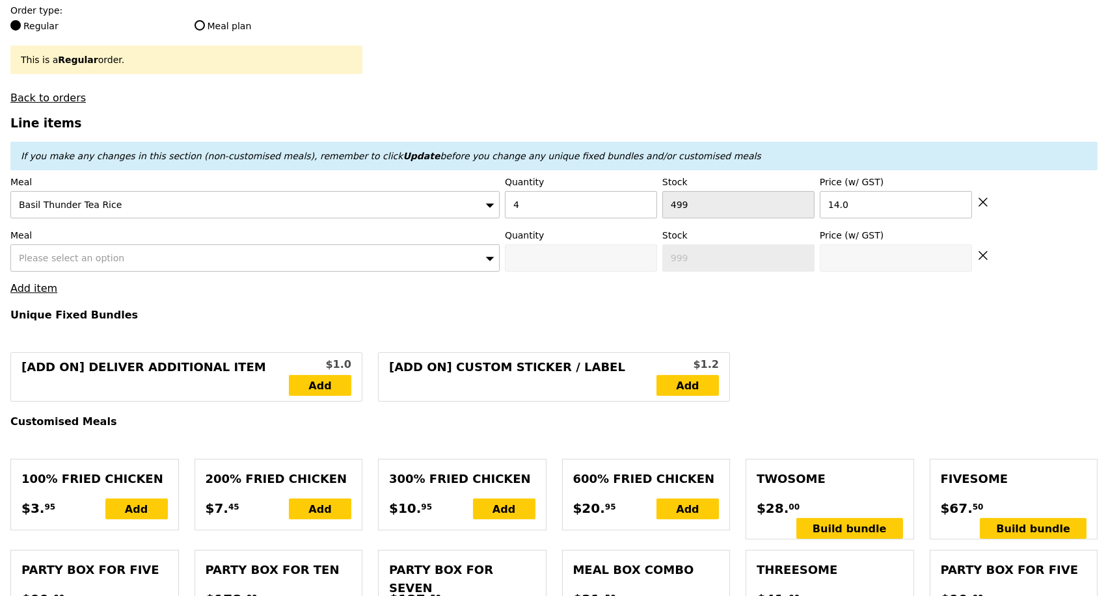
click at [170, 260] on div "Please select an option" at bounding box center [254, 258] width 489 height 27
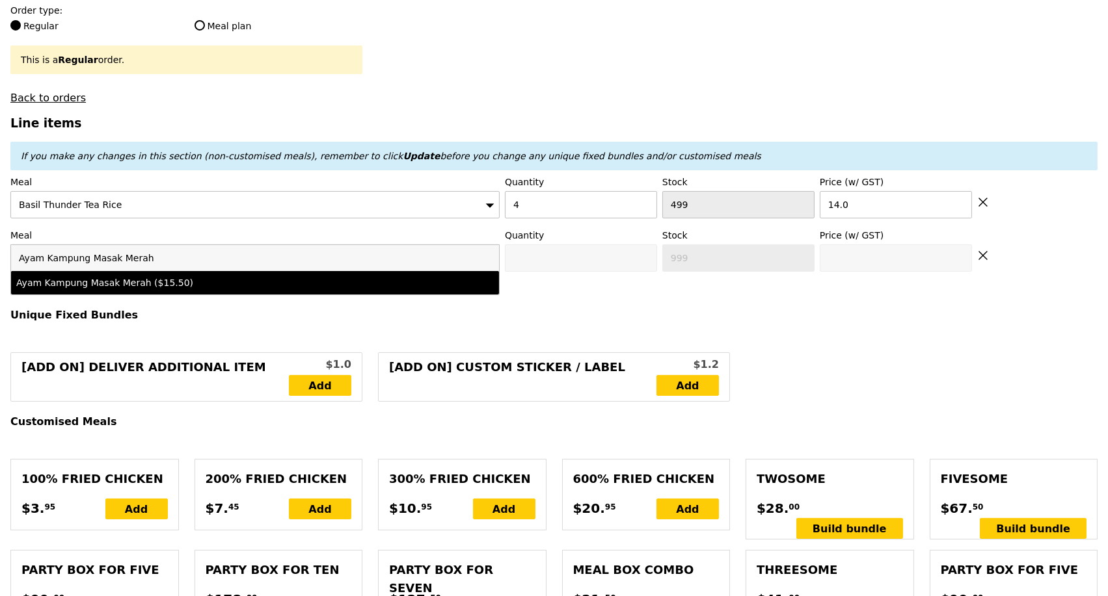
type input "Ayam Kampung Masak Merah"
click at [172, 288] on div "Ayam Kampung Masak Merah ($15.50)" at bounding box center [195, 282] width 358 height 13
type input "Confirm anyway"
type input "0"
type input "499"
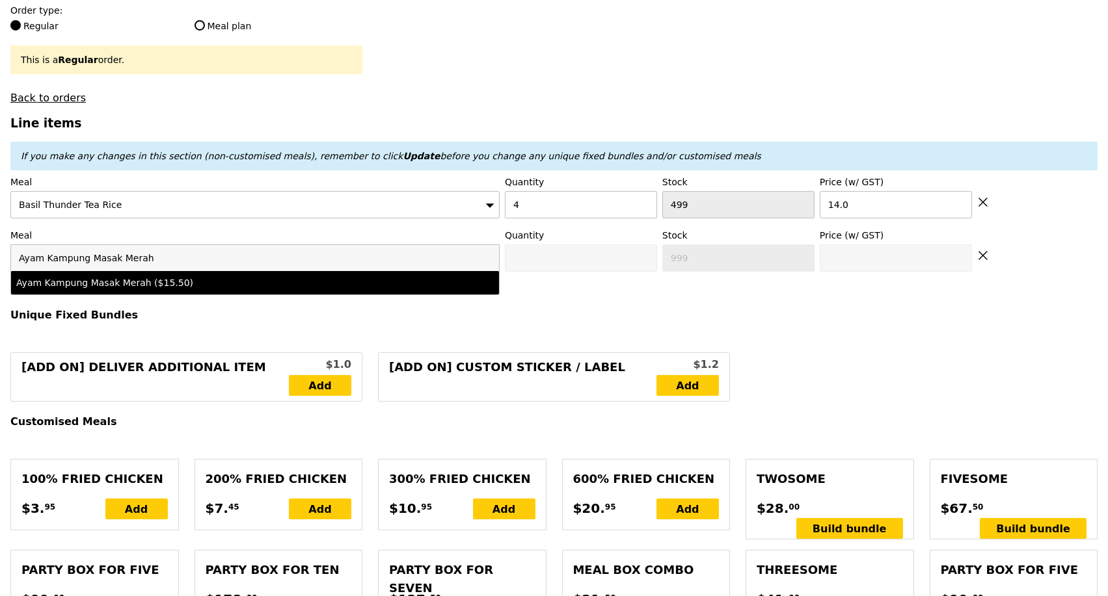
type input "15.5"
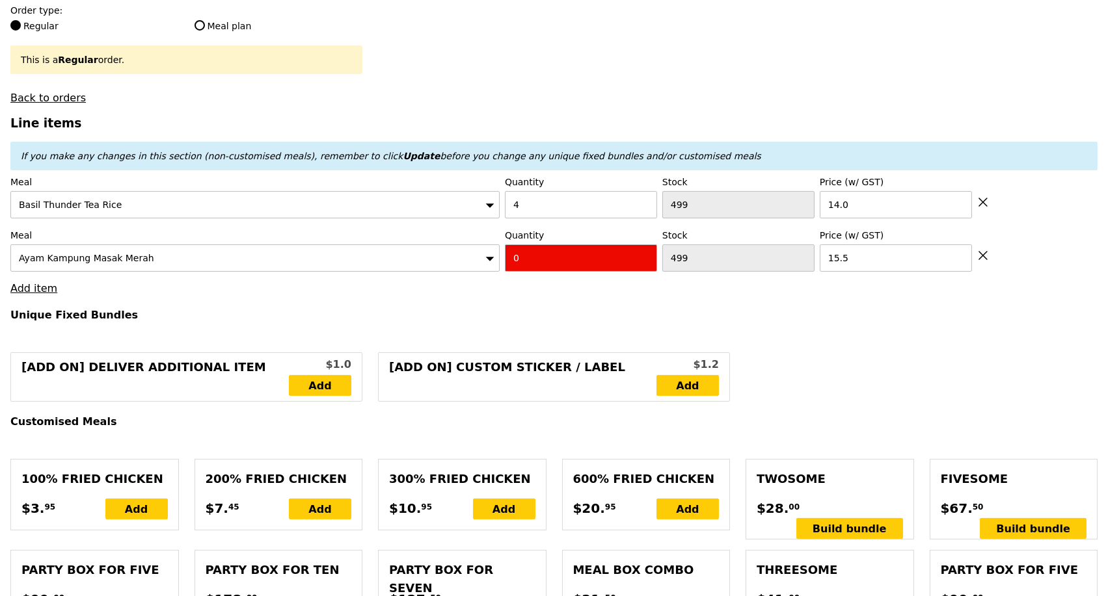
click at [541, 267] on input "0" at bounding box center [581, 258] width 152 height 27
type input "Confirm"
type input "4"
type input "Loading..."
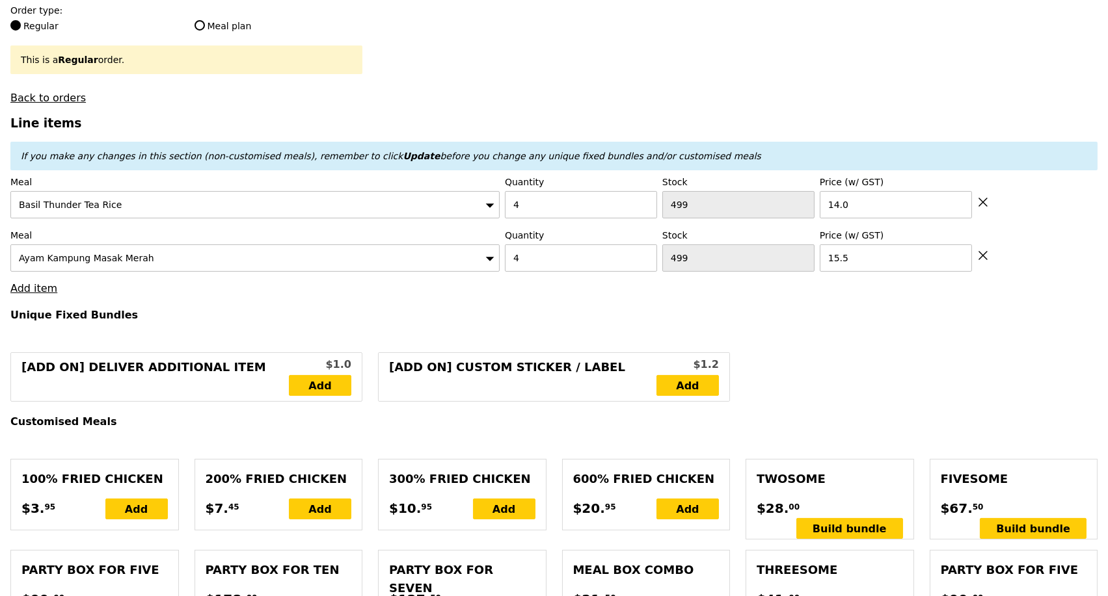
type input "118.00"
type input "10.60"
type input "11.55"
type input "129.55"
type input "Confirm"
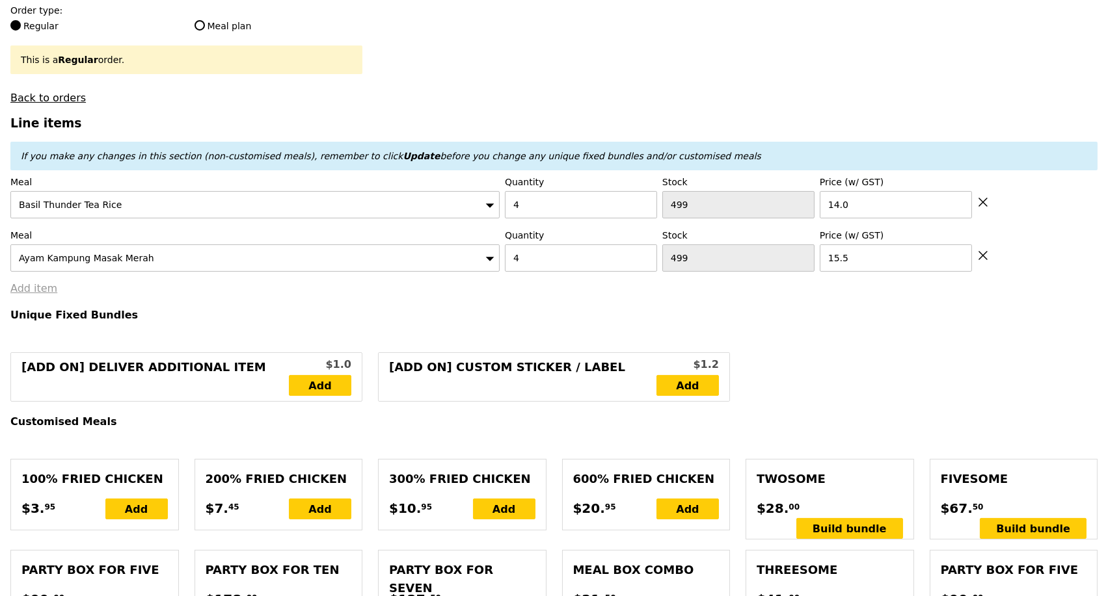
click at [27, 292] on link "Add item" at bounding box center [33, 288] width 47 height 12
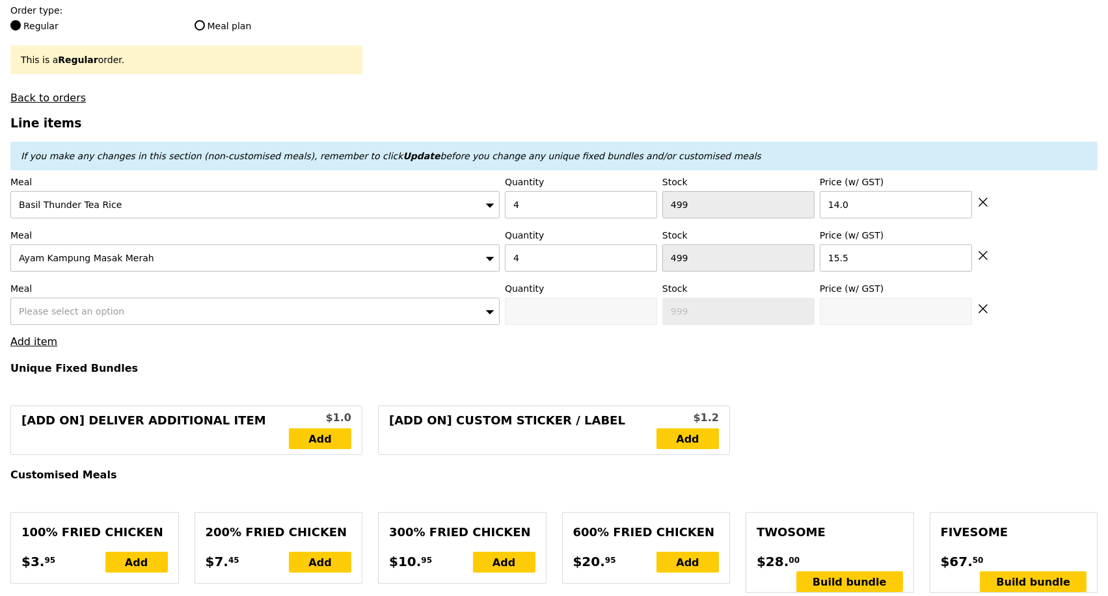
click at [296, 325] on div "Please select an option" at bounding box center [254, 311] width 489 height 27
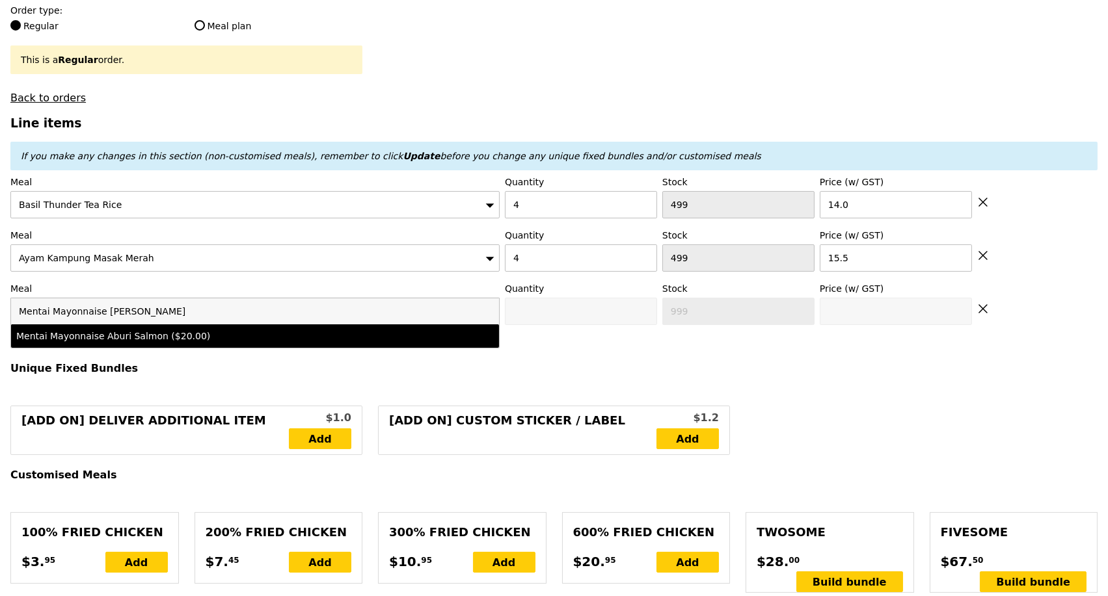
type input "Mentai Mayonnaise [PERSON_NAME]"
click at [228, 343] on div "Mentai Mayonnaise Aburi Salmon ($20.00)" at bounding box center [195, 336] width 358 height 13
type input "Confirm anyway"
type input "0"
type input "500"
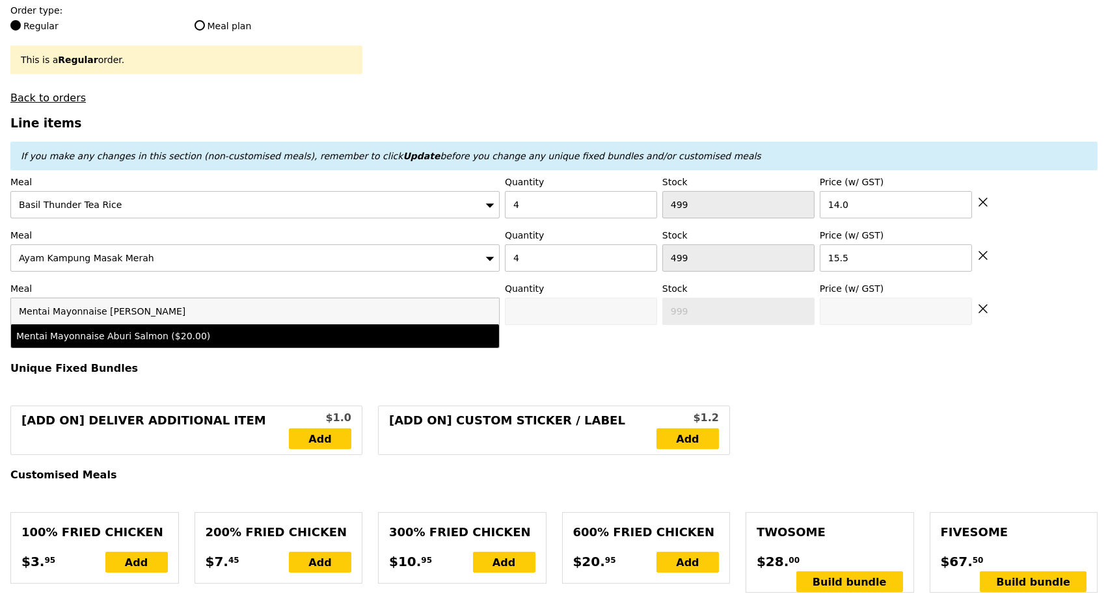
type input "20.0"
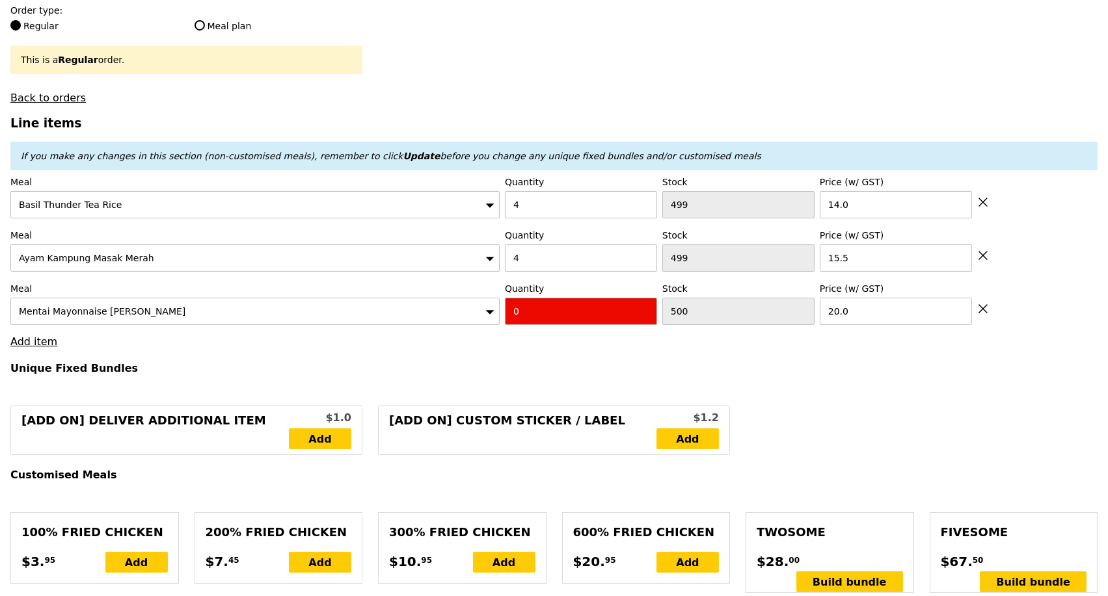
click at [546, 323] on input "0" at bounding box center [581, 311] width 152 height 27
type input "Confirm"
type input "4"
click at [518, 375] on h4 "Unique Fixed Bundles" at bounding box center [553, 368] width 1087 height 12
type input "Loading..."
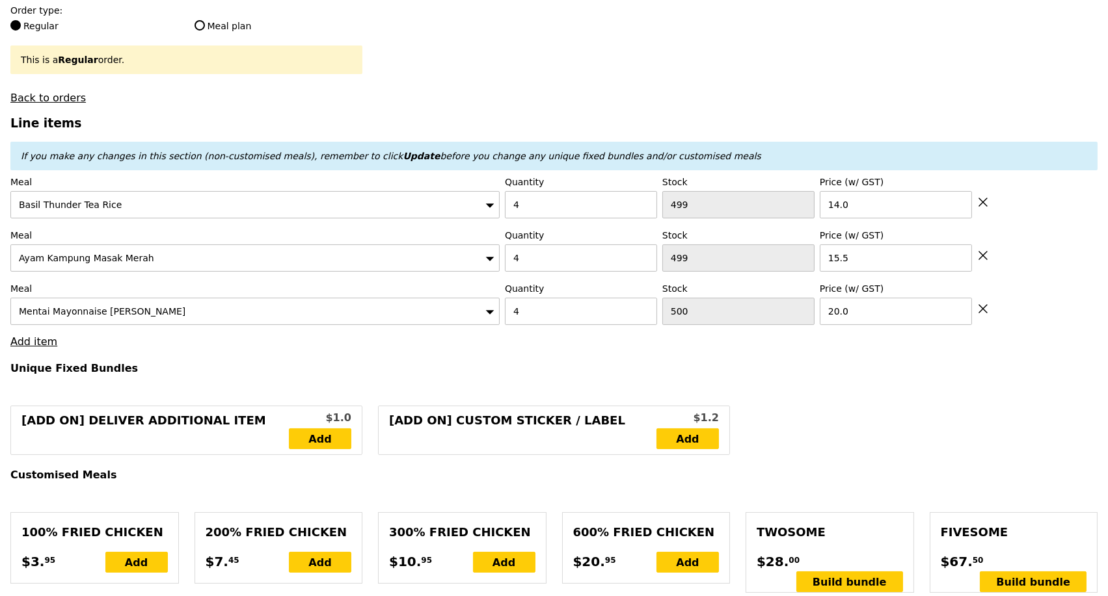
type input "198.00"
type input "3.62"
type input "3.95"
type input "201.95"
type input "Confirm"
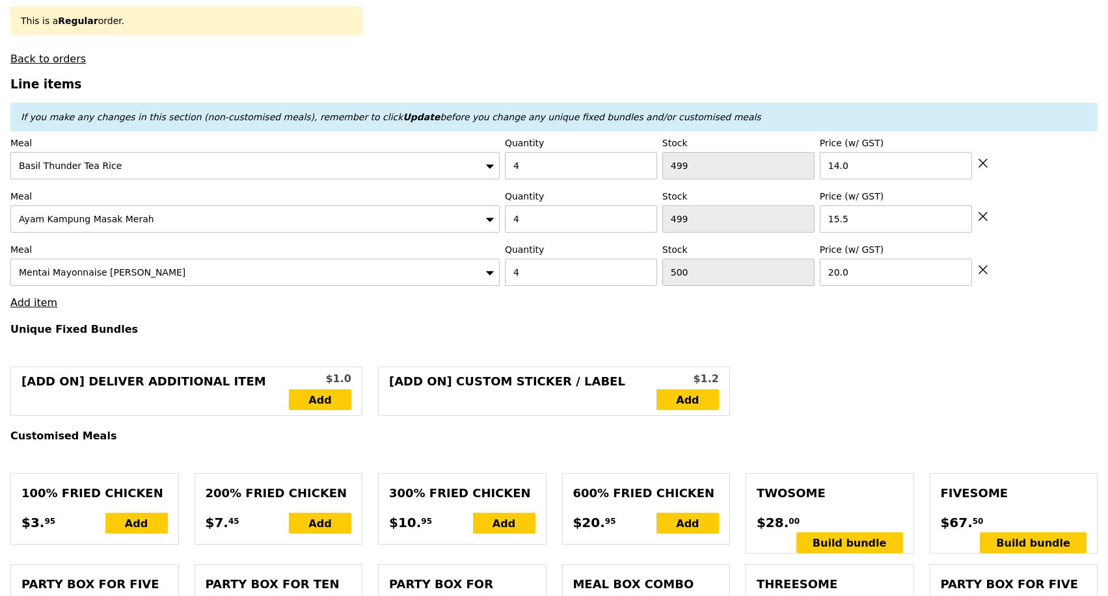
scroll to position [433, 0]
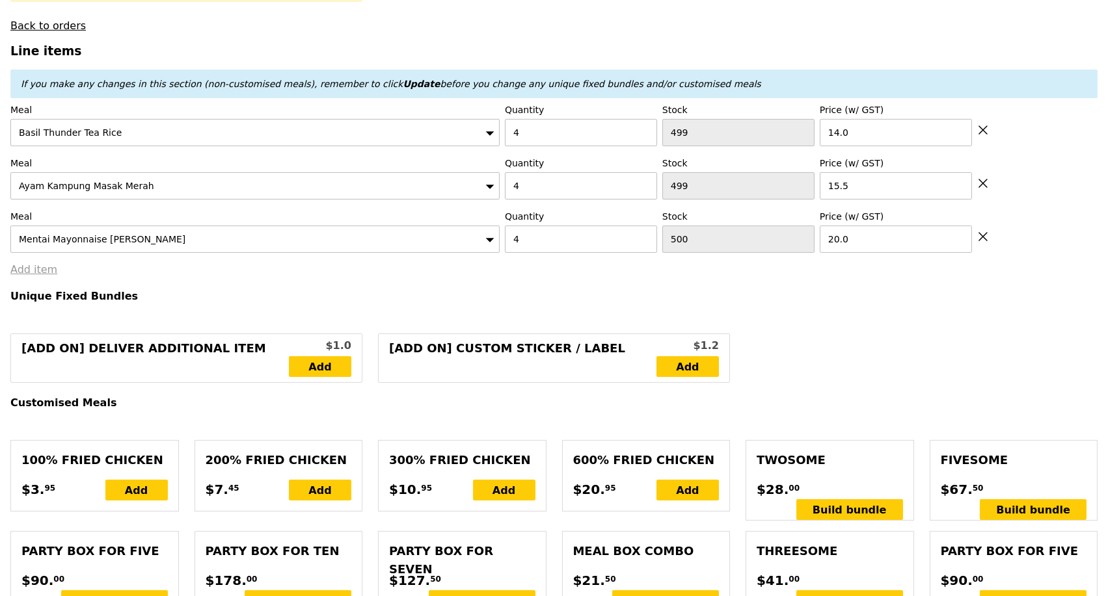
click at [26, 274] on link "Add item" at bounding box center [33, 269] width 47 height 12
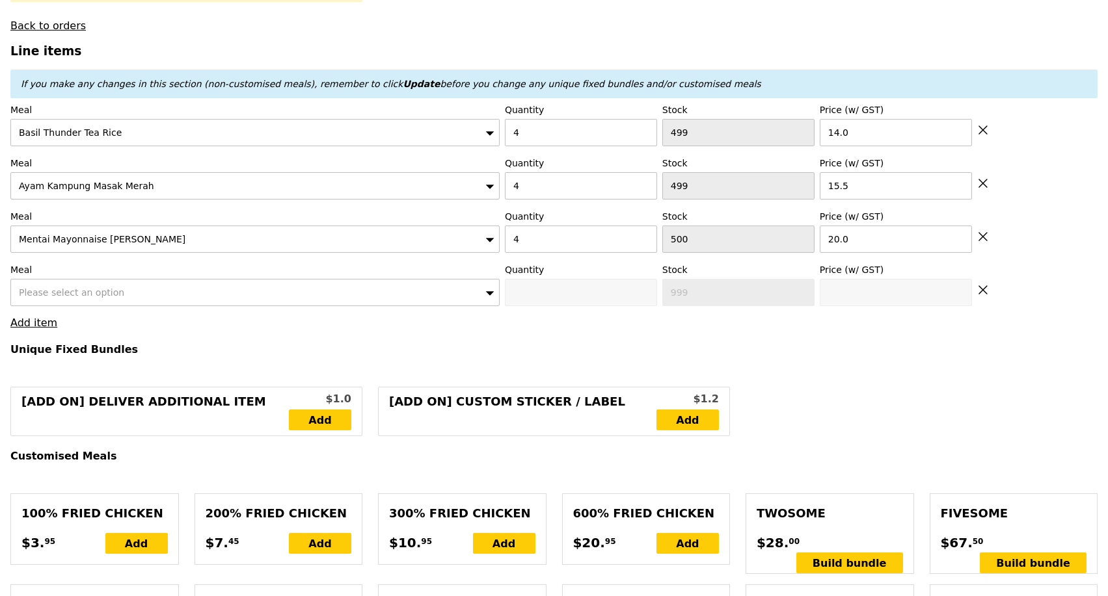
click at [89, 298] on span "Please select an option" at bounding box center [71, 293] width 105 height 10
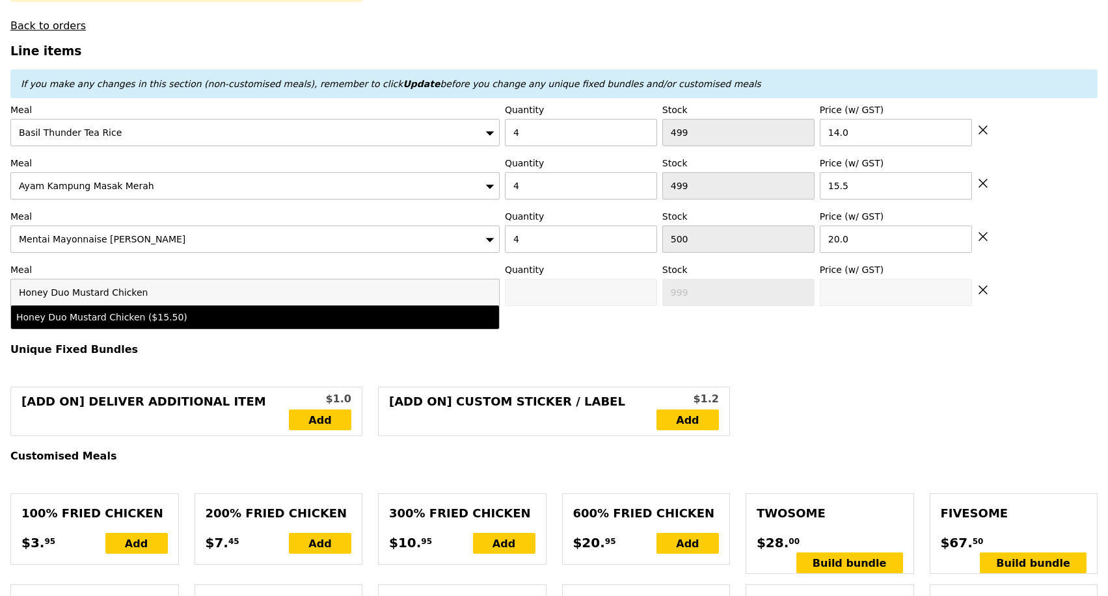
type input "Honey Duo Mustard Chicken"
click at [186, 324] on div "Honey Duo Mustard Chicken ($15.50)" at bounding box center [195, 317] width 358 height 13
type input "Confirm anyway"
type input "0"
type input "497"
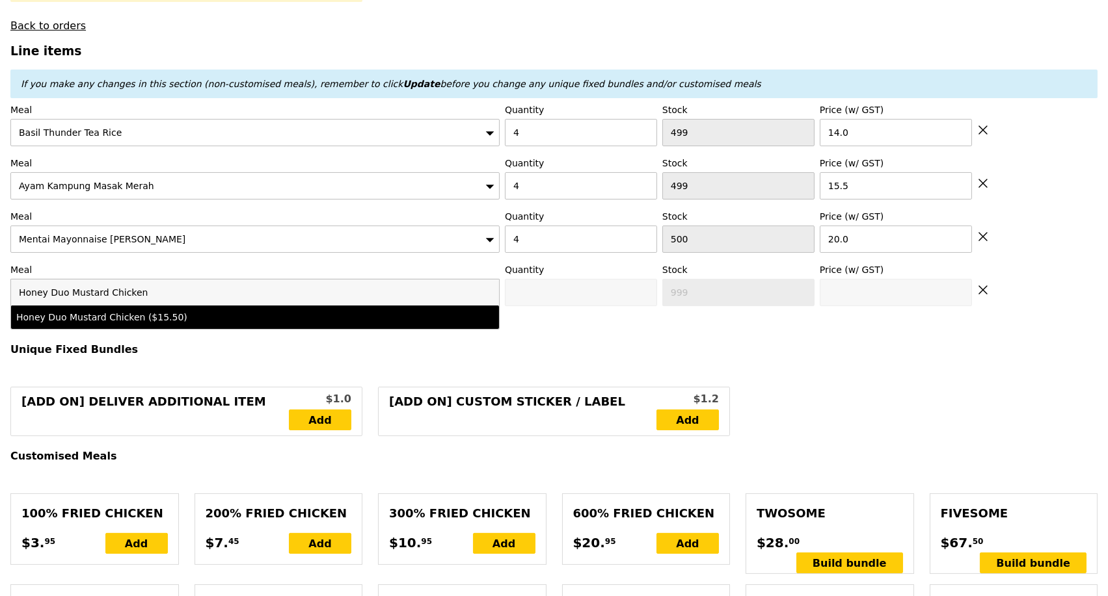
type input "15.5"
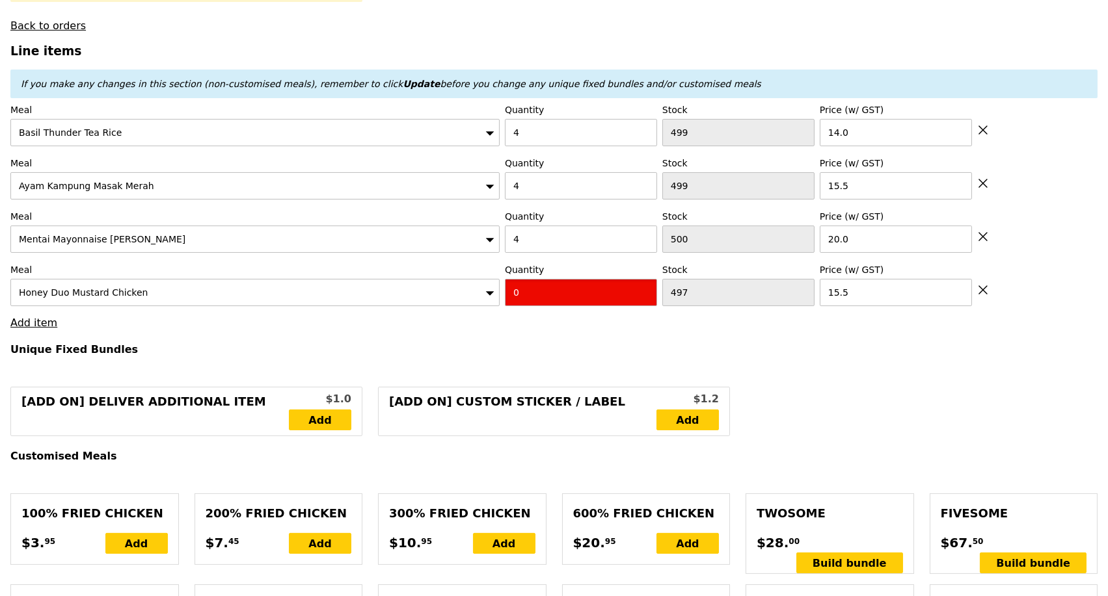
click at [548, 302] on input "0" at bounding box center [581, 292] width 152 height 27
type input "Confirm"
type input "4"
type input "Loading..."
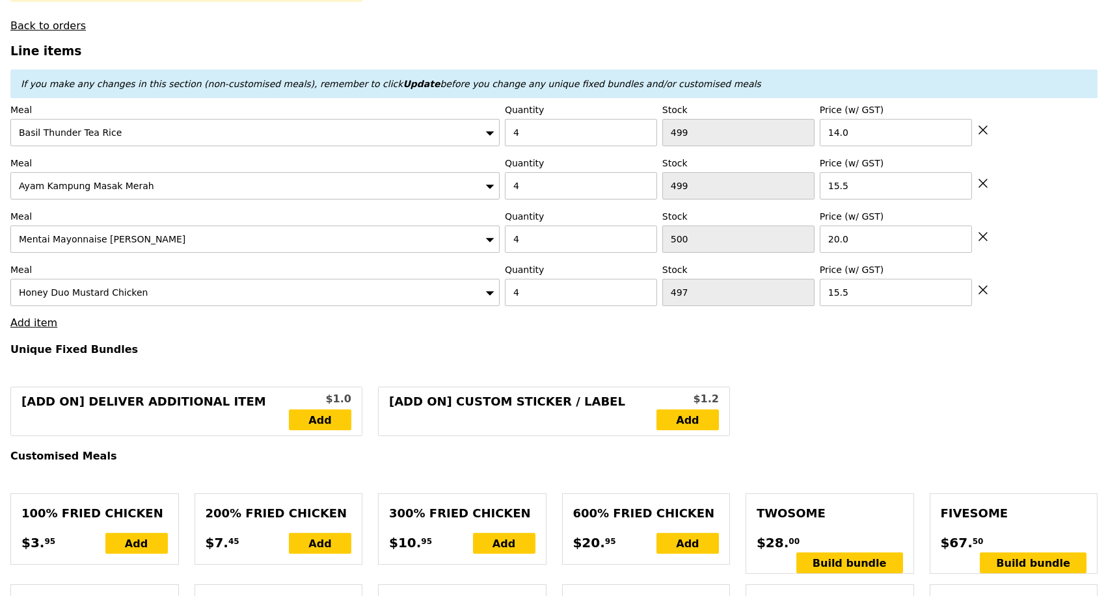
type input "260.00"
type input "263.95"
type input "Confirm"
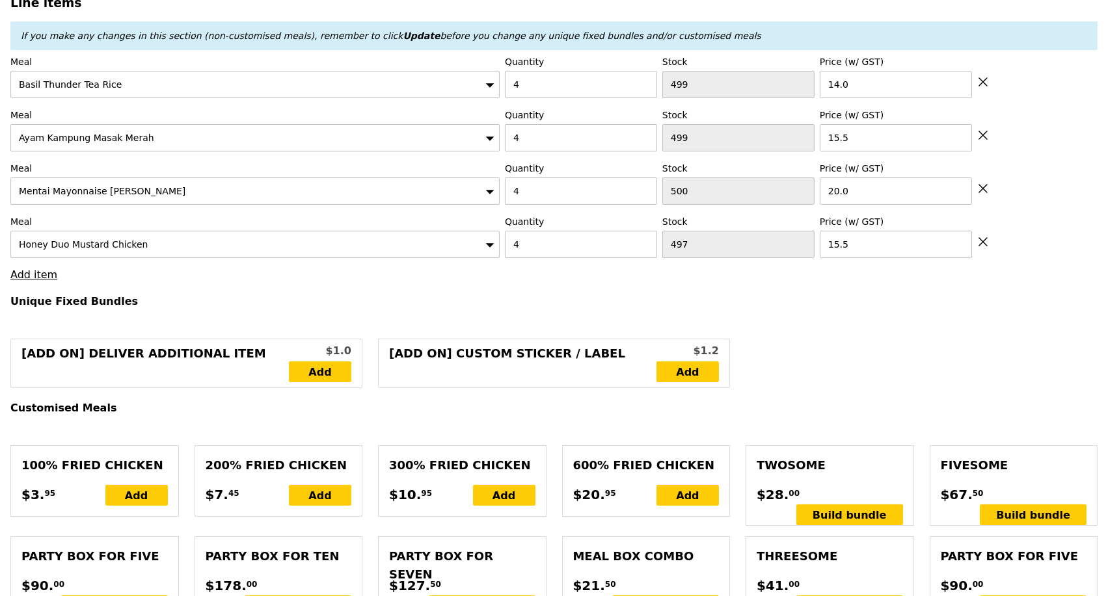
scroll to position [505, 0]
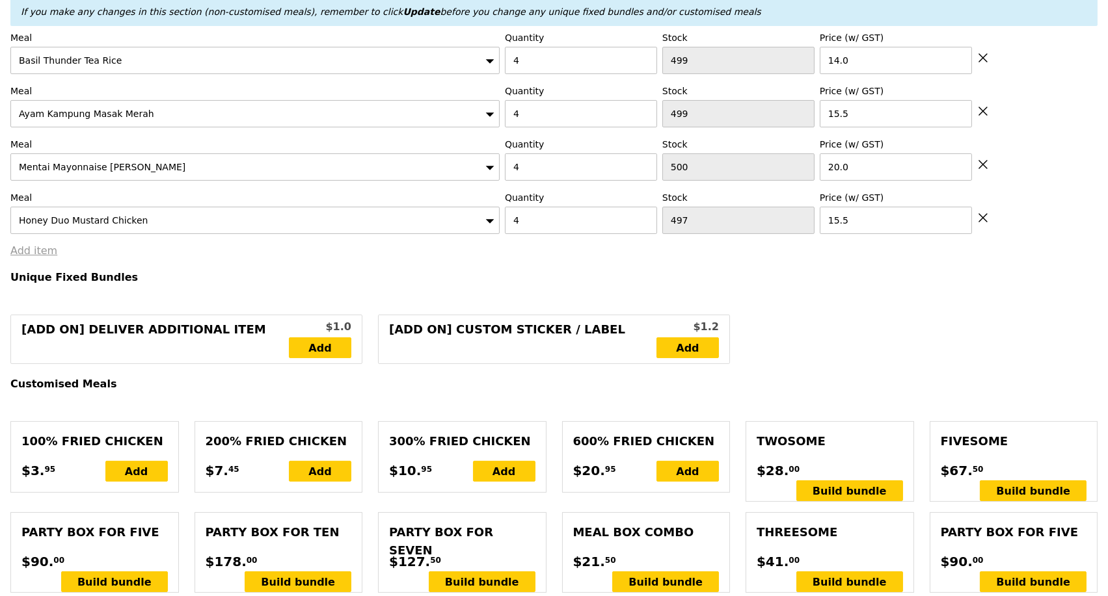
click at [33, 256] on link "Add item" at bounding box center [33, 251] width 47 height 12
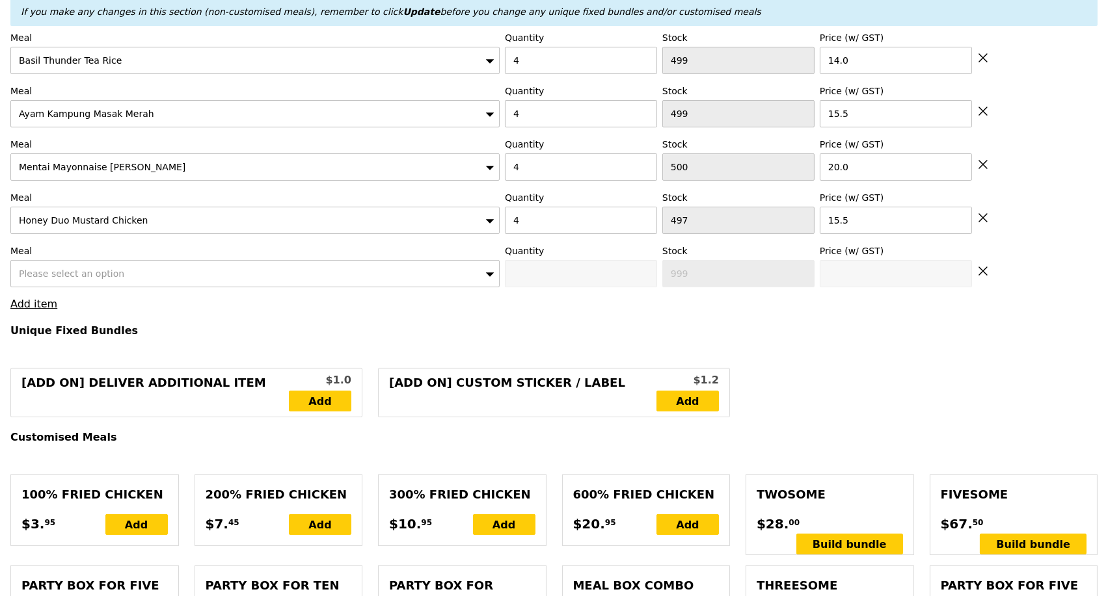
click at [152, 282] on div "Please select an option" at bounding box center [254, 273] width 489 height 27
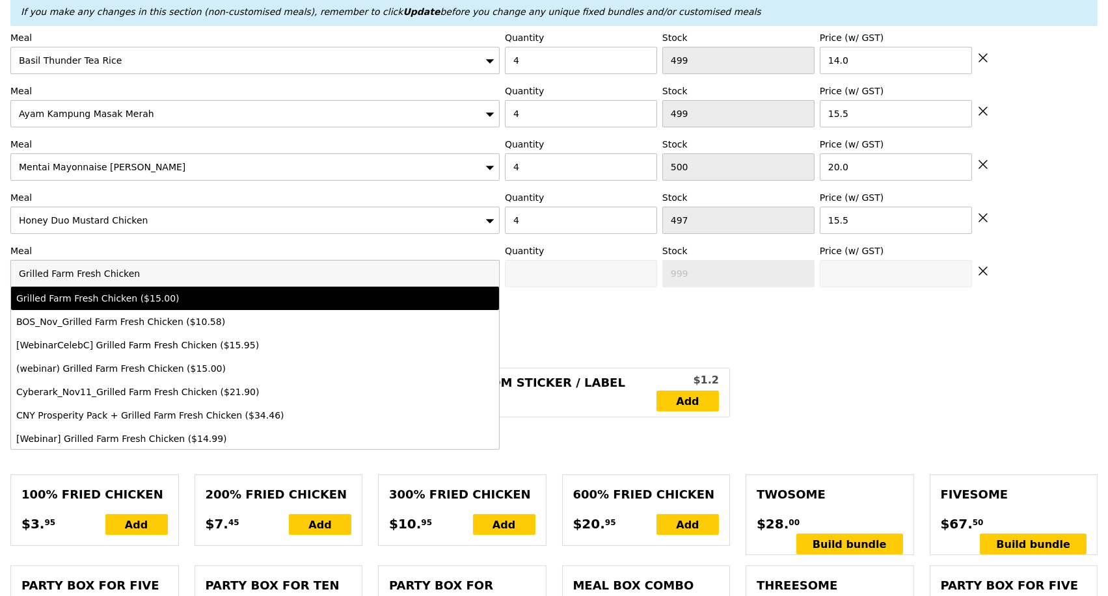
type input "Grilled Farm Fresh Chicken"
click at [171, 305] on div "Grilled Farm Fresh Chicken ($15.00)" at bounding box center [195, 298] width 358 height 13
type input "Confirm anyway"
type input "0"
type input "497"
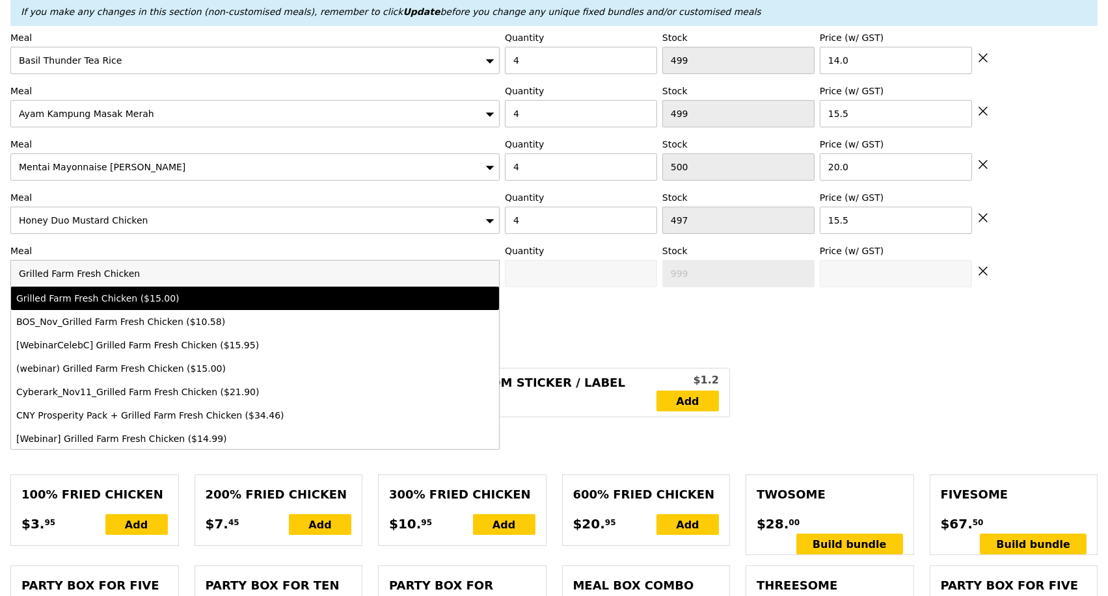
type input "15.0"
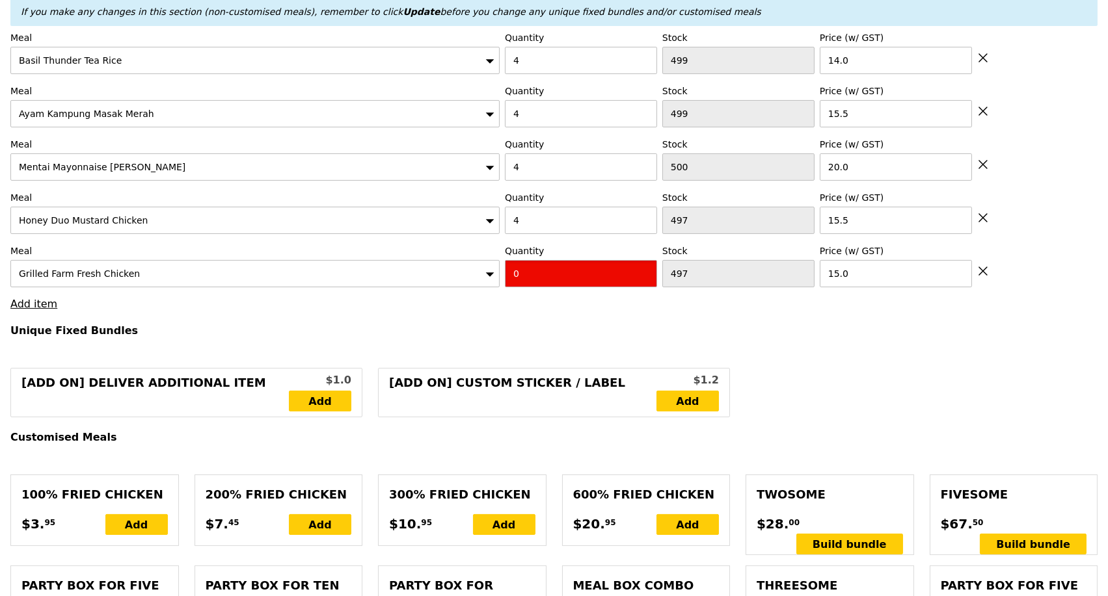
click at [565, 278] on input "0" at bounding box center [581, 273] width 152 height 27
type input "Confirm"
type input "4"
click at [528, 337] on h4 "Unique Fixed Bundles" at bounding box center [553, 331] width 1087 height 12
type input "Loading..."
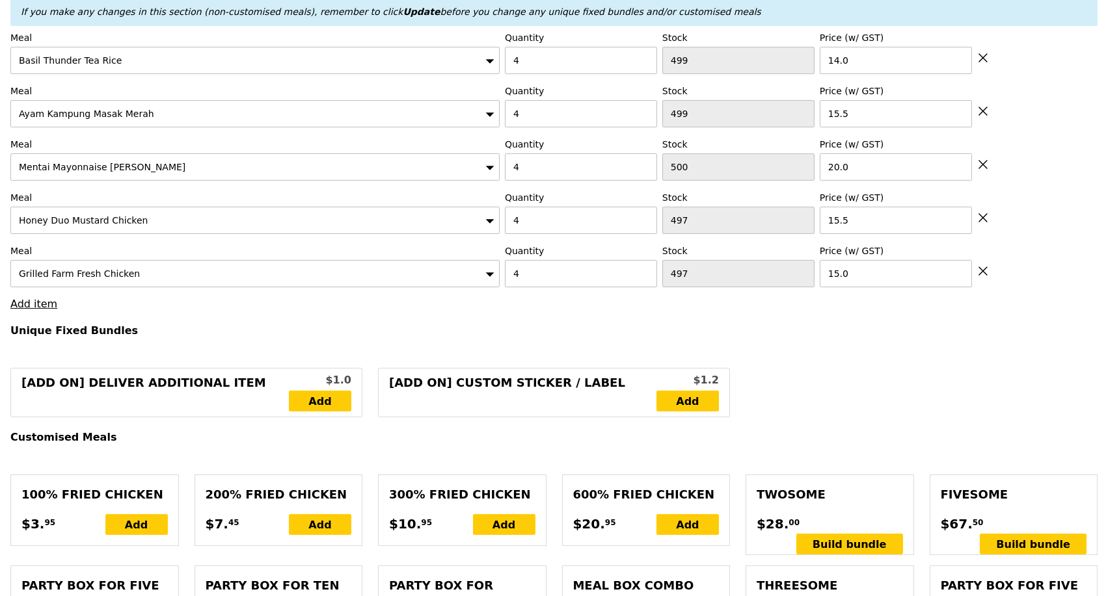
type input "320.00"
type input "323.95"
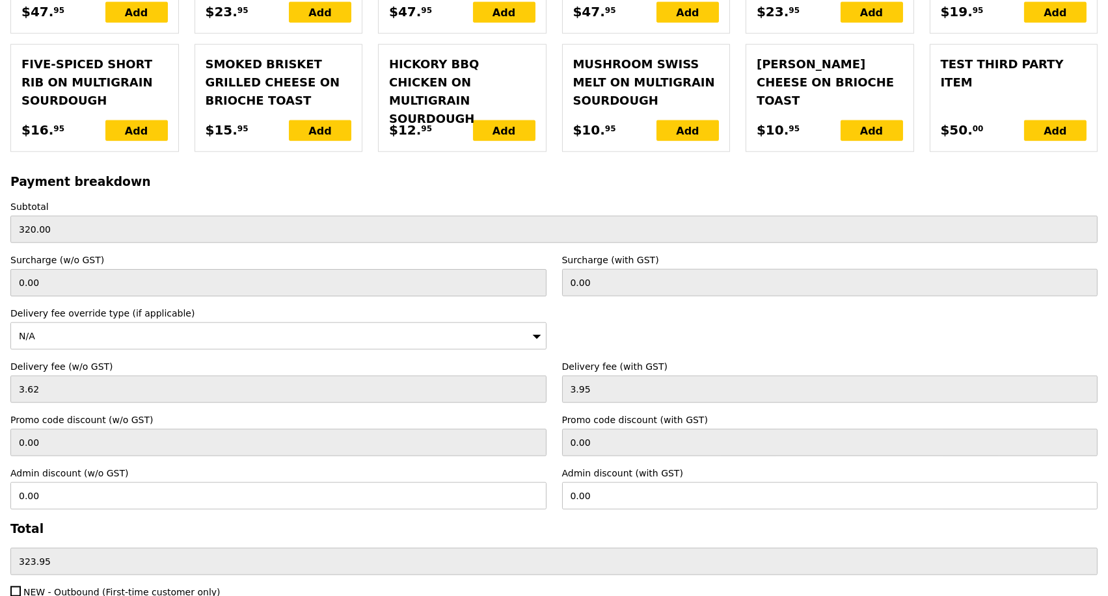
scroll to position [3167, 0]
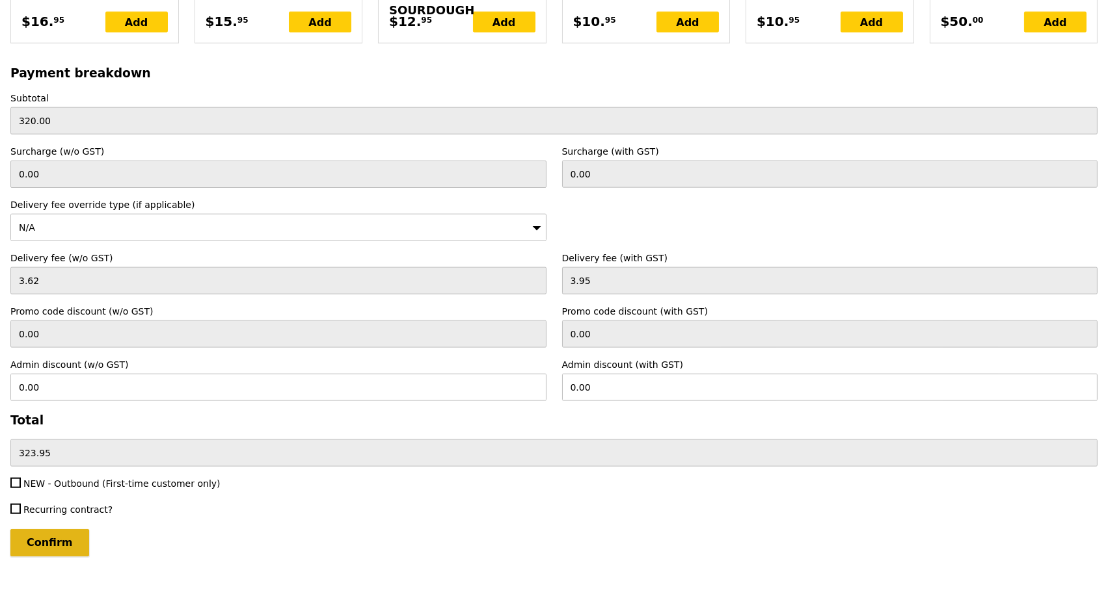
click at [70, 529] on input "Confirm" at bounding box center [49, 542] width 79 height 27
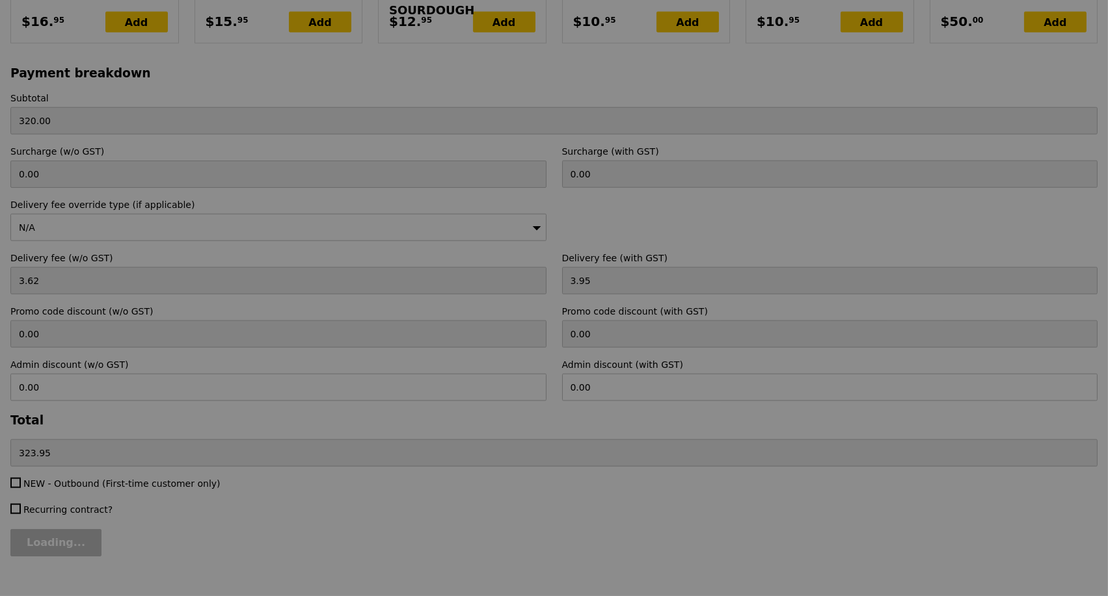
type input "Loading..."
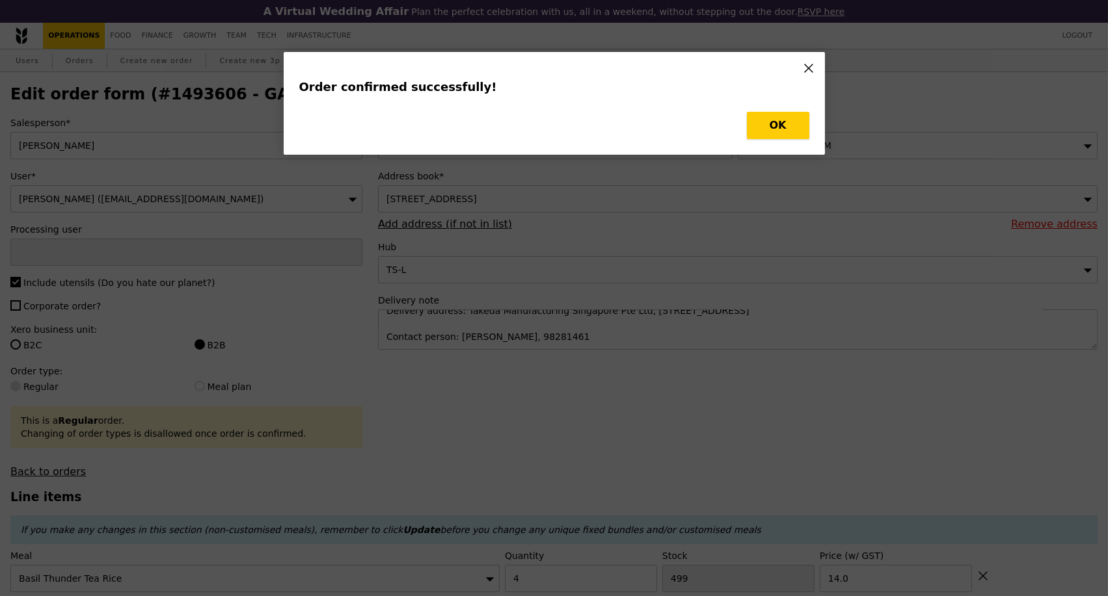
click at [777, 124] on button "OK" at bounding box center [778, 125] width 62 height 27
type input "[PERSON_NAME]"
type input "Loading..."
type input "497"
type input "15.00"
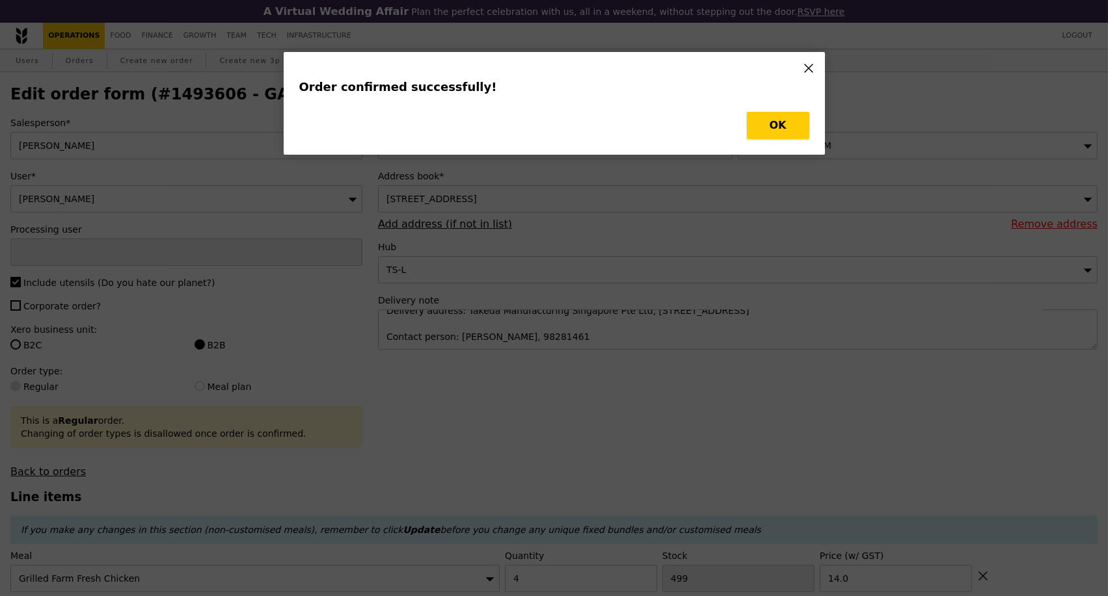
type input "497"
type input "15.50"
type input "20.00"
type input "499"
type input "15.50"
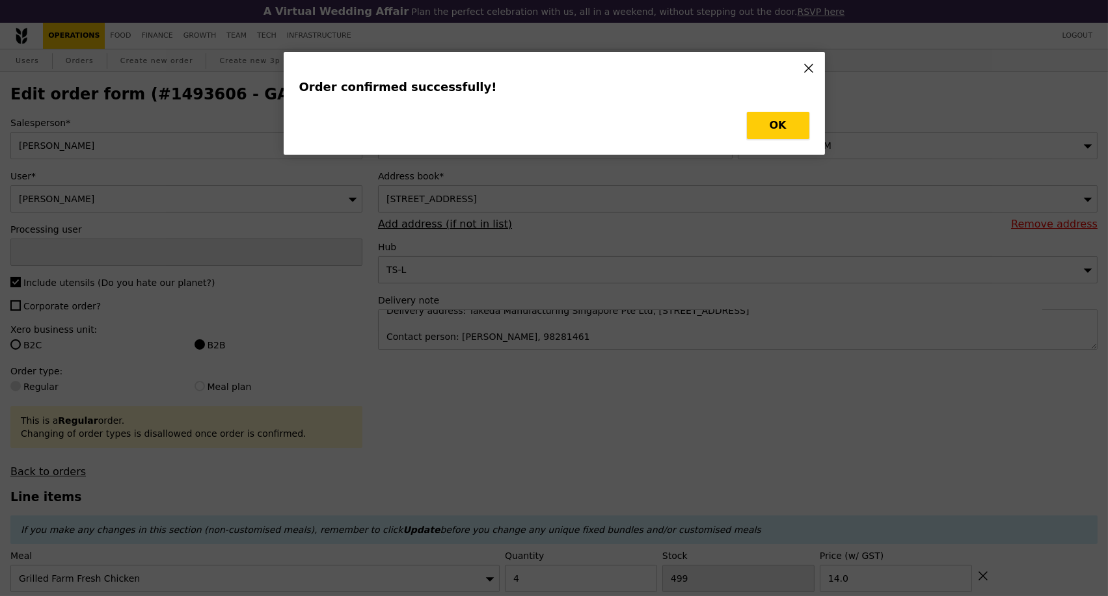
type input "499"
type input "14.00"
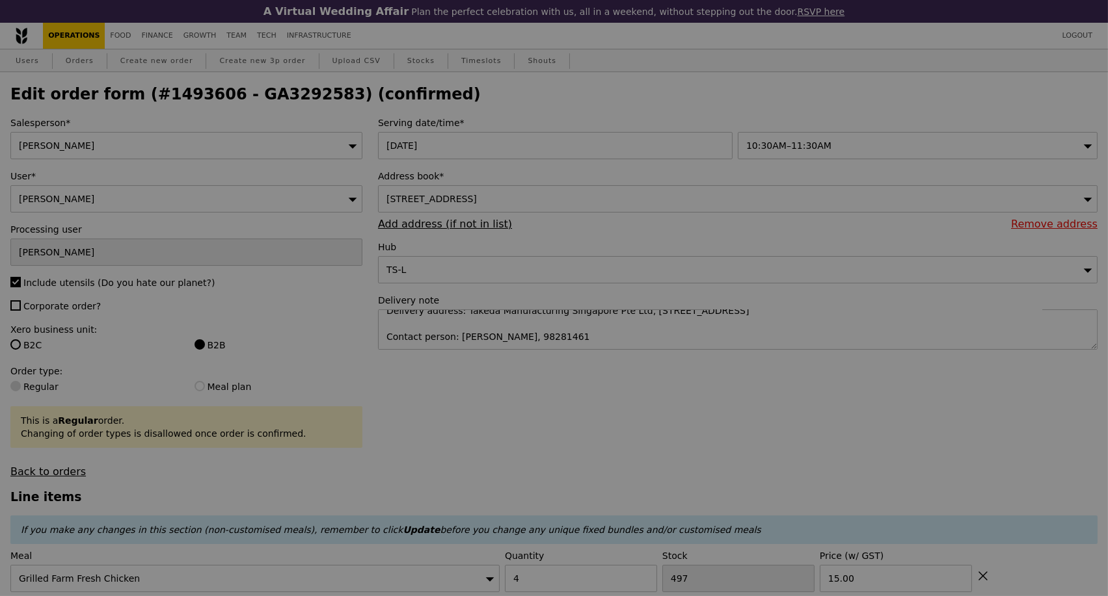
type input "493"
type input "496"
type input "495"
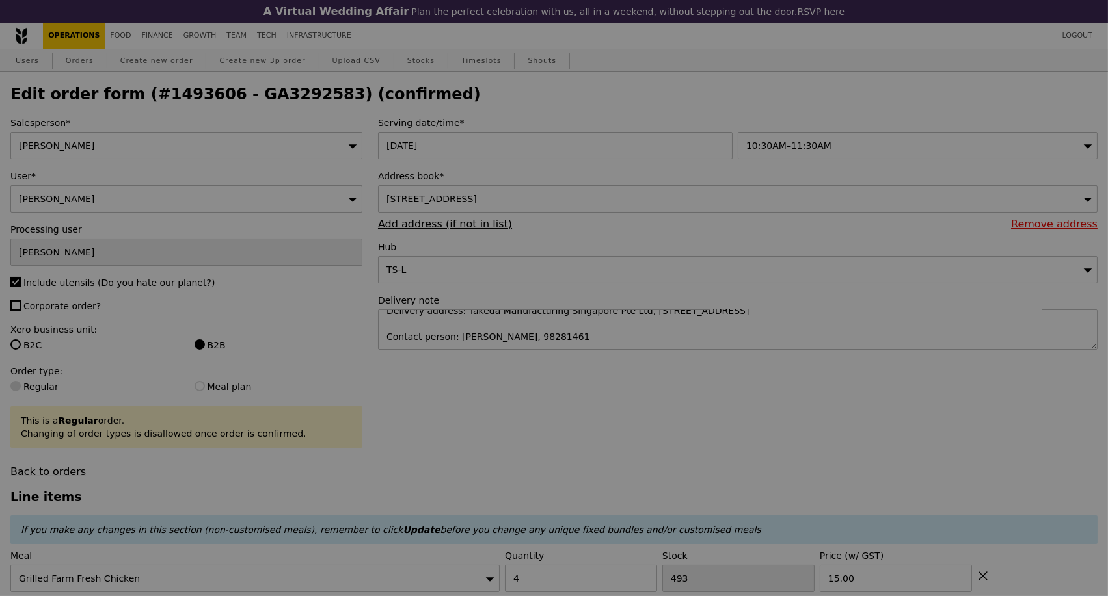
type input "Update"
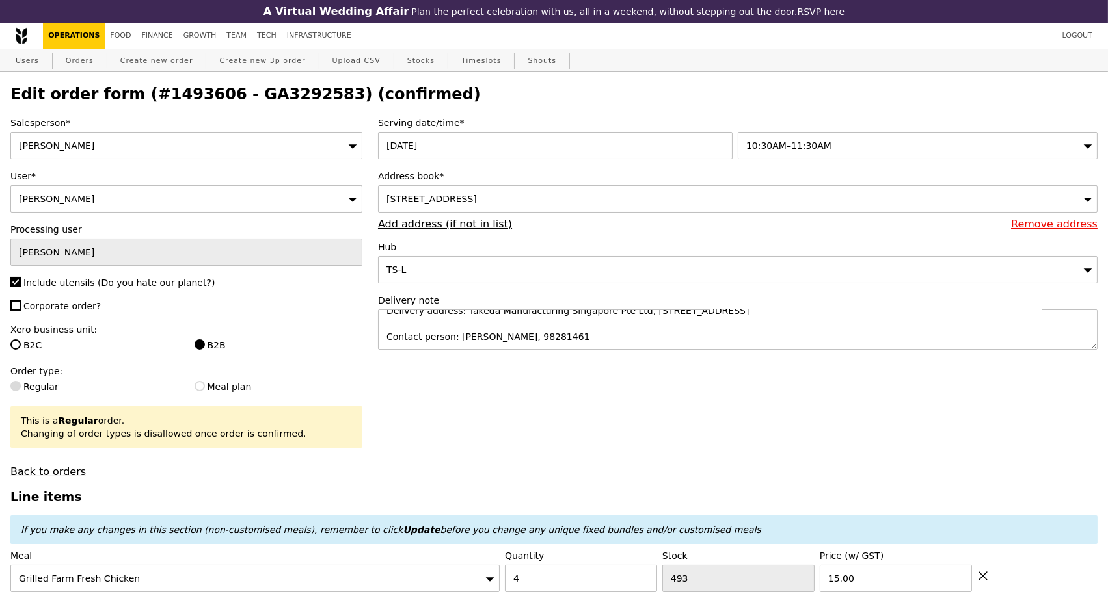
click at [277, 101] on h2 "Edit order form (#1493606 - GA3292583) (confirmed)" at bounding box center [553, 94] width 1087 height 18
copy h2 "GA3292583"
click at [76, 64] on link "Orders" at bounding box center [79, 60] width 38 height 23
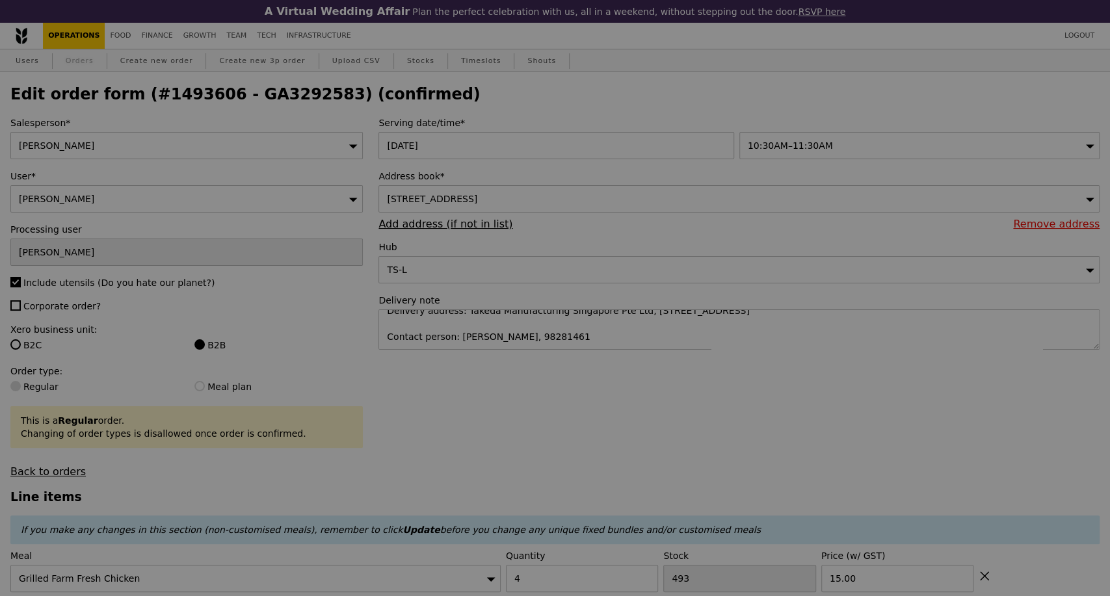
select select "100"
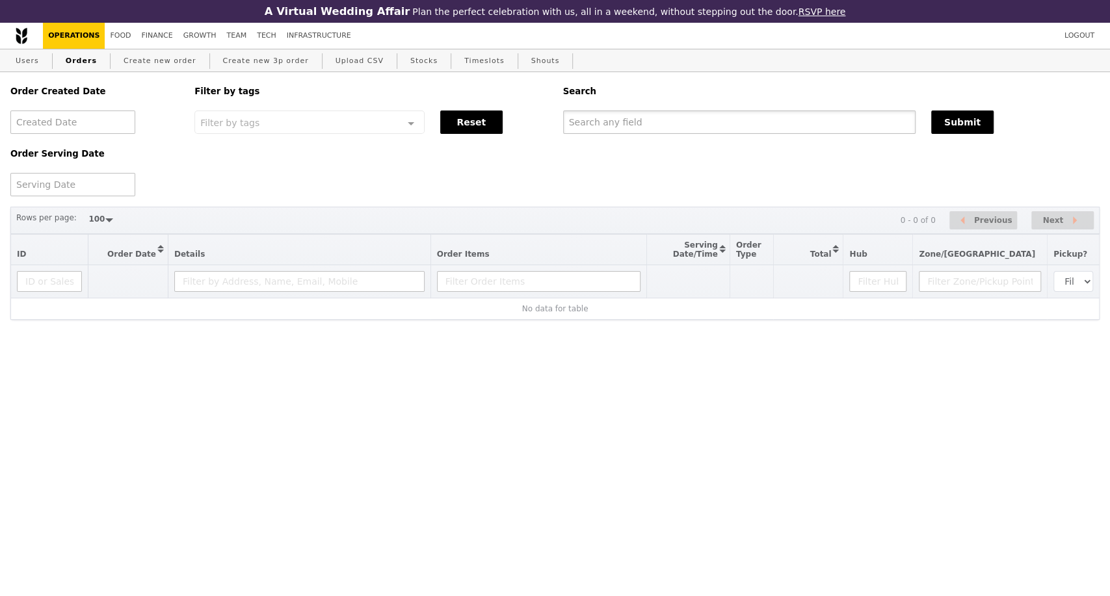
click at [676, 125] on input "text" at bounding box center [739, 122] width 353 height 23
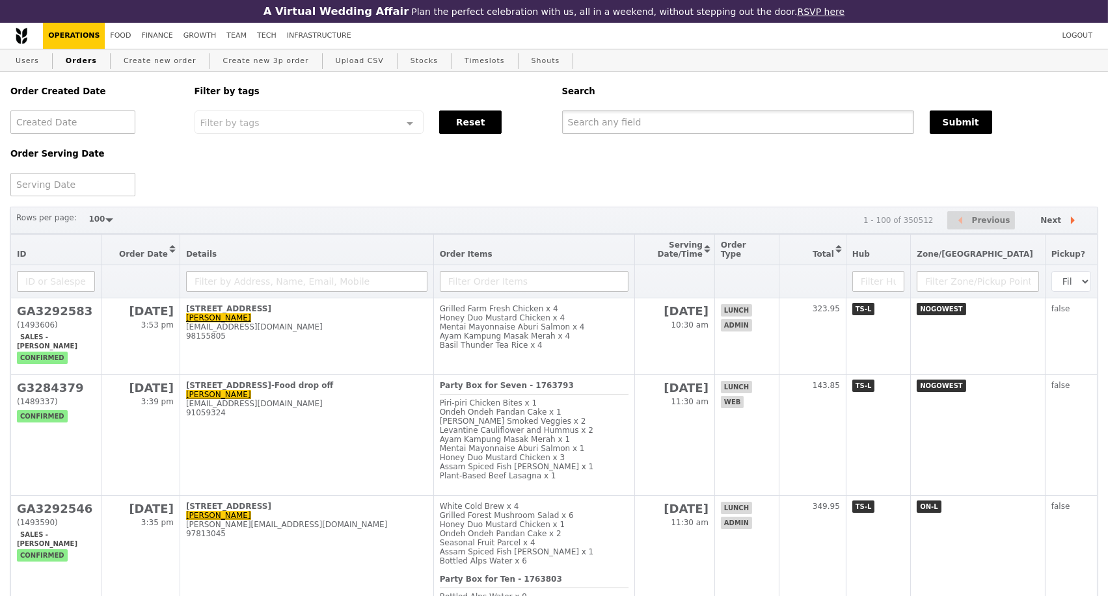
paste input "GA3292583"
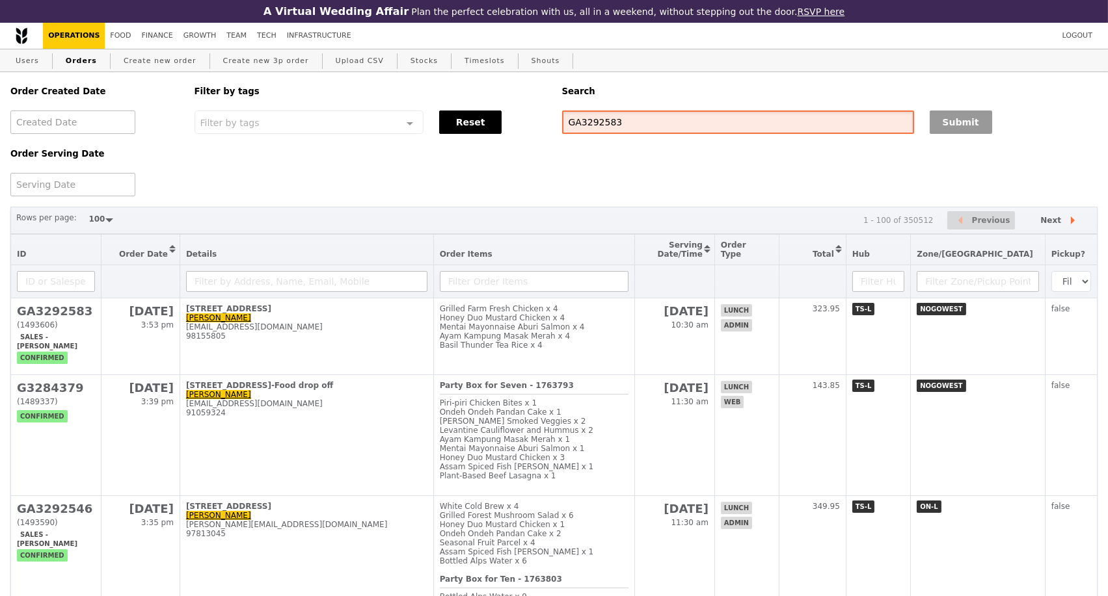
type input "GA3292583"
click at [939, 126] on button "Submit" at bounding box center [961, 122] width 62 height 23
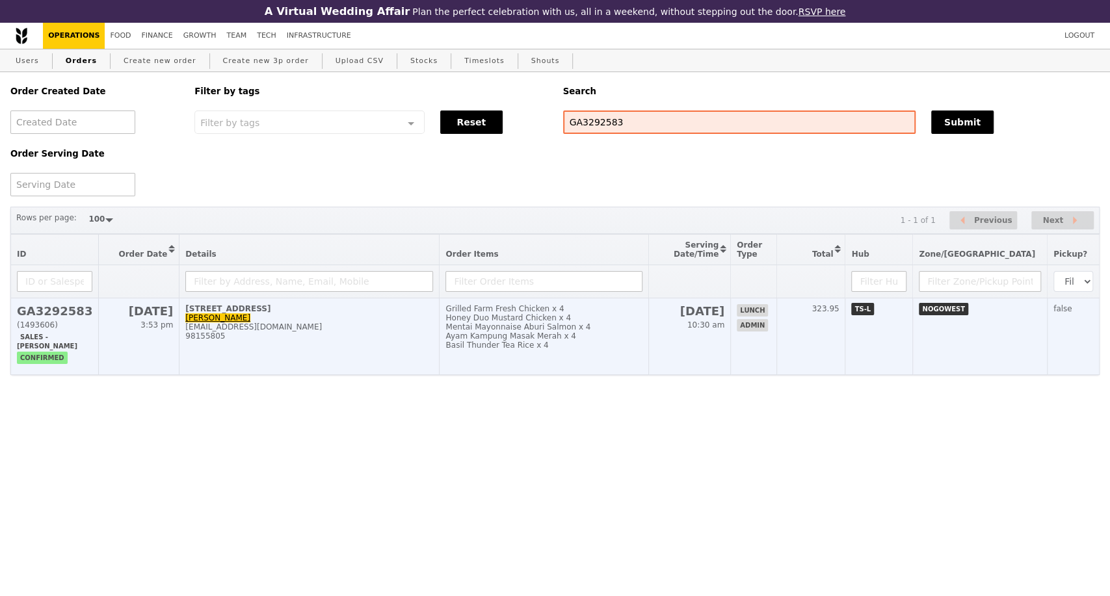
click at [356, 341] on div "98155805" at bounding box center [309, 336] width 248 height 9
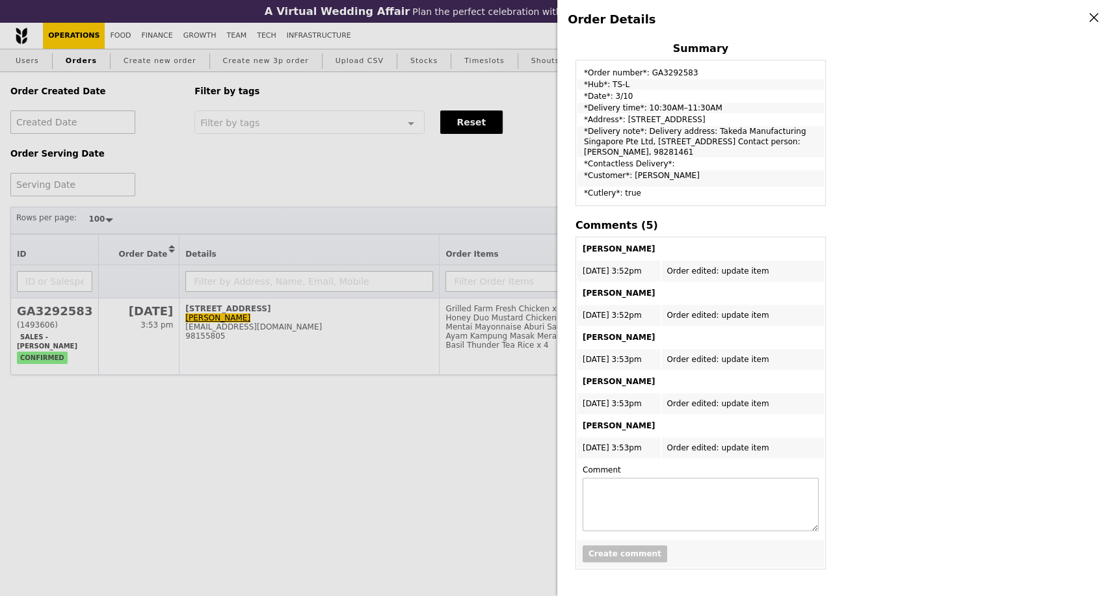
scroll to position [489, 0]
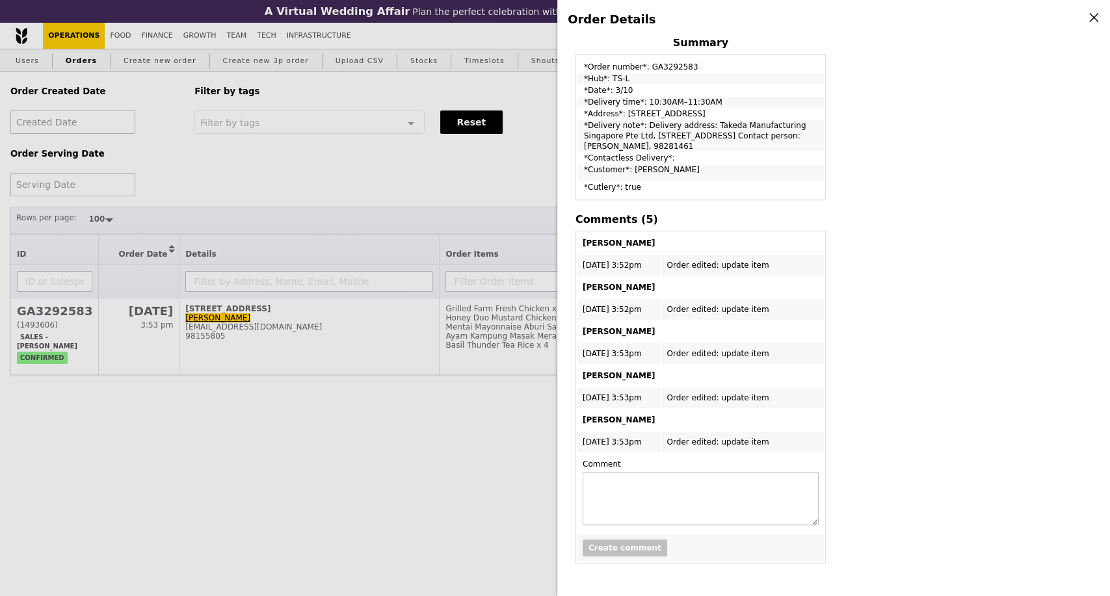
click at [423, 485] on div "Order Details Edit order Changelog Cancel Order ID GA3292583 – View receipt Ord…" at bounding box center [555, 298] width 1110 height 596
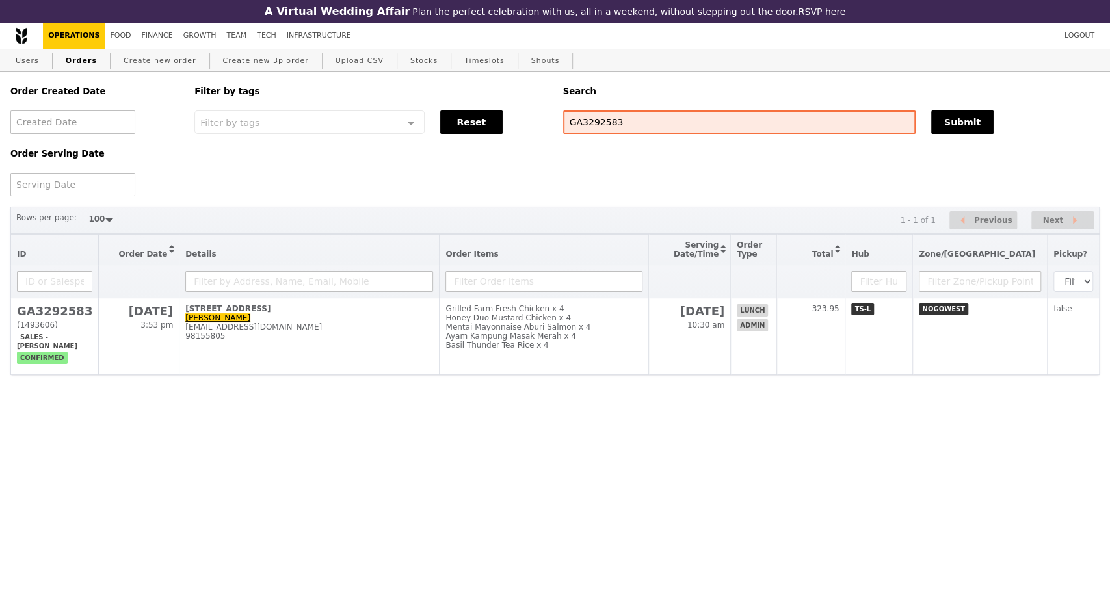
scroll to position [658, 0]
